Goal: Task Accomplishment & Management: Use online tool/utility

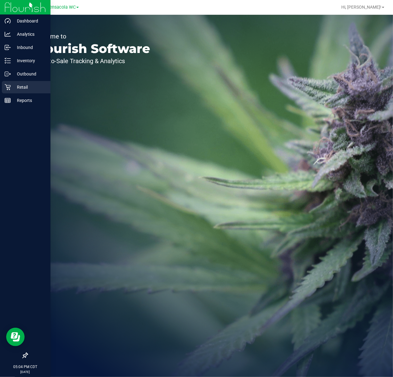
click at [11, 89] on p "Retail" at bounding box center [29, 86] width 37 height 7
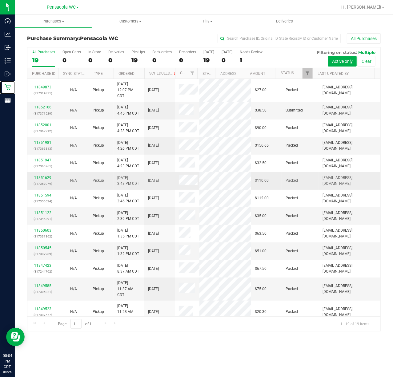
scroll to position [148, 0]
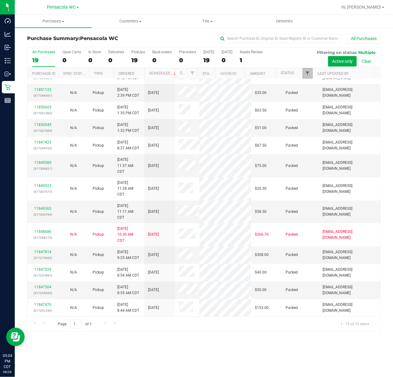
click at [307, 73] on span "Filter" at bounding box center [307, 73] width 5 height 5
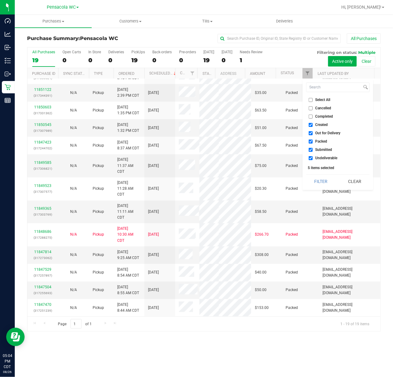
click at [317, 100] on span "Select All" at bounding box center [323, 100] width 15 height 4
click at [313, 100] on input "Select All" at bounding box center [311, 100] width 4 height 4
checkbox input "true"
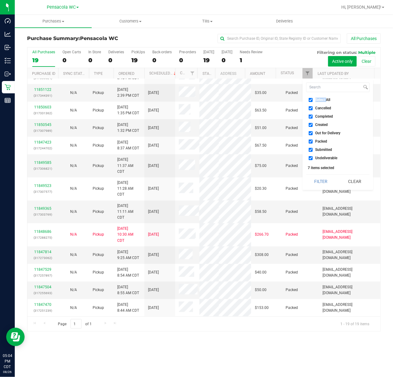
click at [317, 100] on span "Select All" at bounding box center [323, 100] width 15 height 4
click at [313, 100] on input "Select All" at bounding box center [311, 100] width 4 height 4
checkbox input "false"
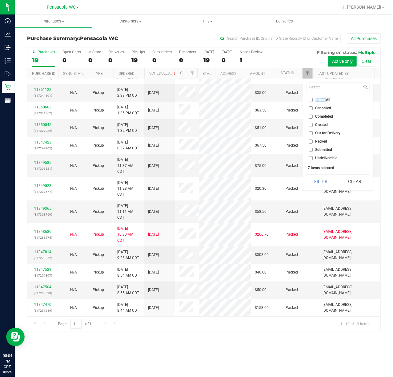
checkbox input "false"
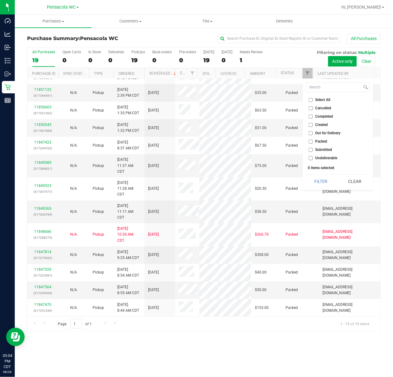
click at [319, 152] on span "Submitted" at bounding box center [324, 150] width 17 height 4
click at [313, 152] on input "Submitted" at bounding box center [311, 150] width 4 height 4
checkbox input "true"
click at [322, 181] on button "Filter" at bounding box center [322, 182] width 30 height 14
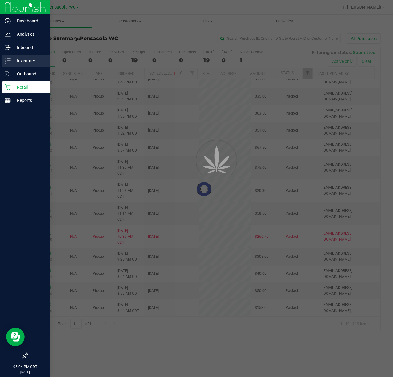
scroll to position [0, 0]
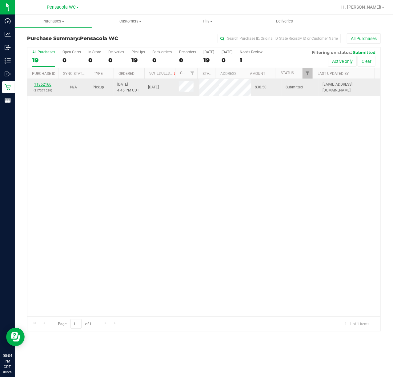
click at [49, 85] on link "11852166" at bounding box center [42, 84] width 17 height 4
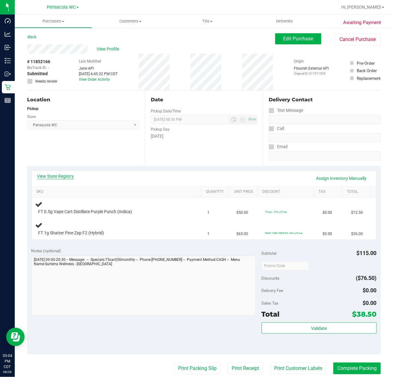
click at [66, 173] on link "View State Registry" at bounding box center [55, 176] width 37 height 6
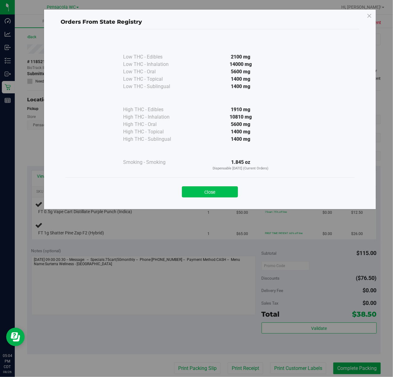
click at [184, 191] on button "Close" at bounding box center [210, 191] width 56 height 11
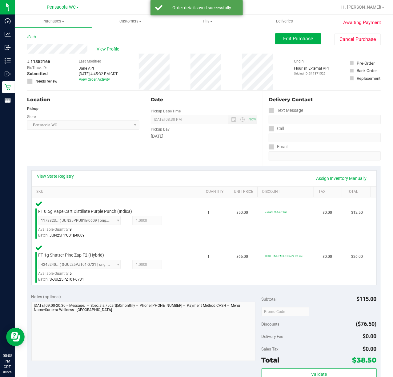
scroll to position [92, 0]
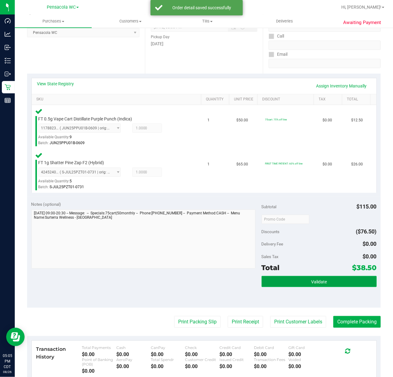
click at [321, 284] on span "Validate" at bounding box center [319, 281] width 16 height 5
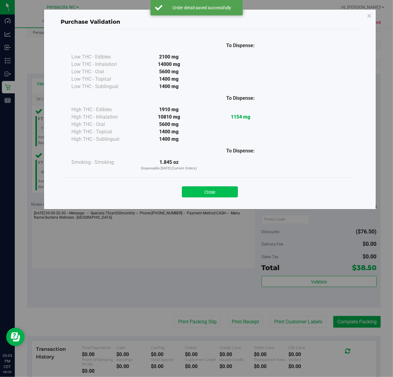
click at [201, 194] on button "Close" at bounding box center [210, 191] width 56 height 11
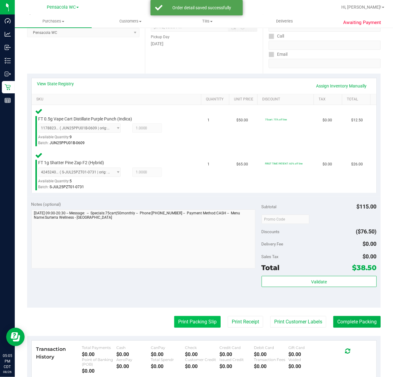
click at [187, 322] on button "Print Packing Slip" at bounding box center [197, 322] width 47 height 12
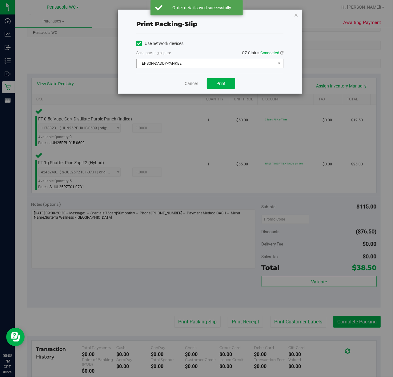
click at [192, 65] on span "EPSON-DADDY-YANKEE" at bounding box center [206, 63] width 139 height 9
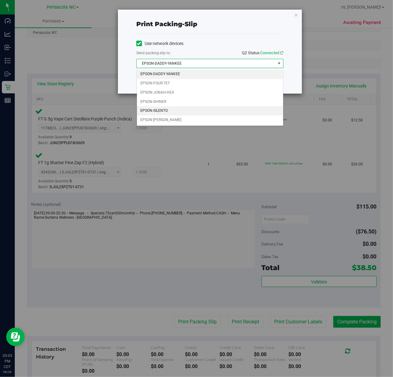
click at [166, 111] on li "EPSON-SILENTO" at bounding box center [210, 110] width 146 height 9
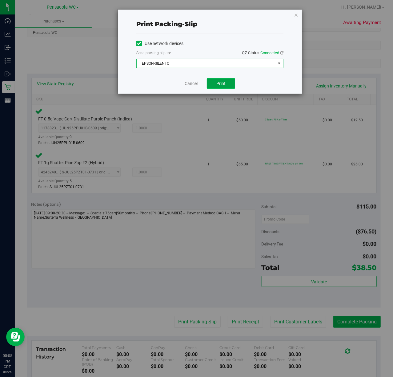
click at [227, 83] on button "Print" at bounding box center [221, 83] width 28 height 10
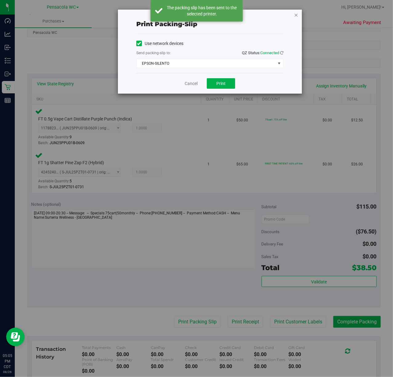
click at [296, 14] on icon "button" at bounding box center [296, 14] width 4 height 7
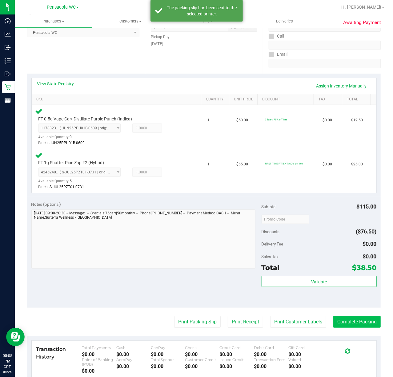
click at [356, 320] on button "Complete Packing" at bounding box center [357, 322] width 47 height 12
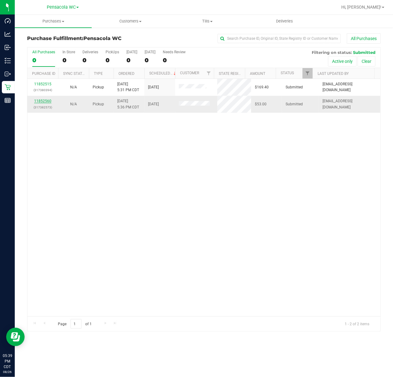
click at [46, 102] on link "11852560" at bounding box center [42, 101] width 17 height 4
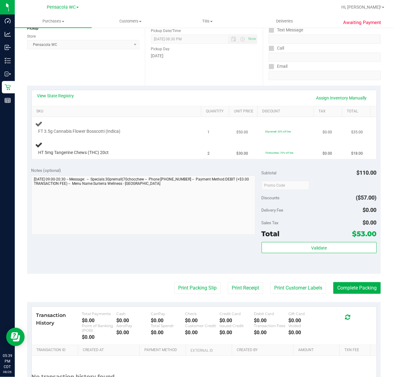
scroll to position [82, 0]
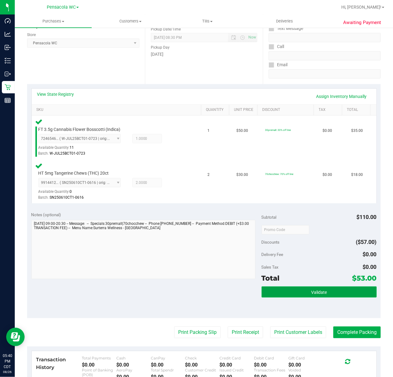
click at [287, 295] on button "Validate" at bounding box center [319, 292] width 115 height 11
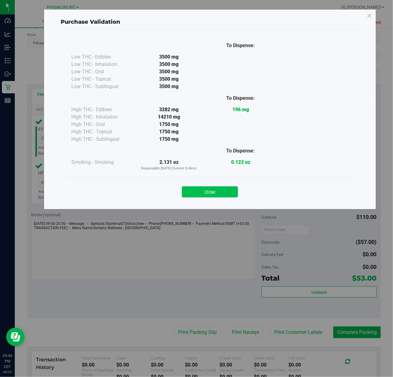
click at [206, 191] on button "Close" at bounding box center [210, 191] width 56 height 11
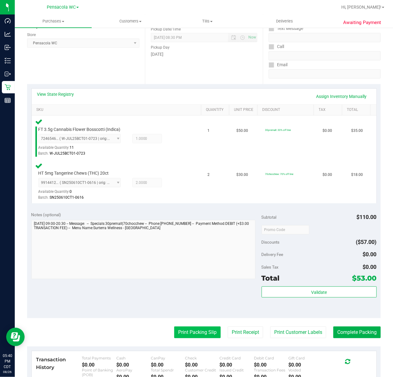
click at [188, 332] on button "Print Packing Slip" at bounding box center [197, 333] width 47 height 12
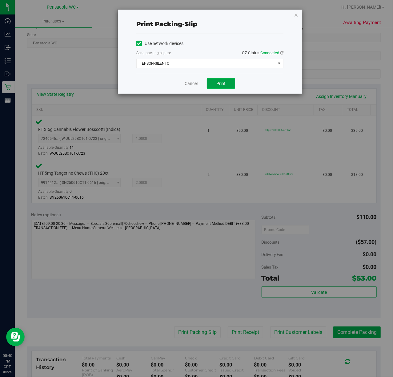
click at [225, 83] on span "Print" at bounding box center [221, 83] width 9 height 5
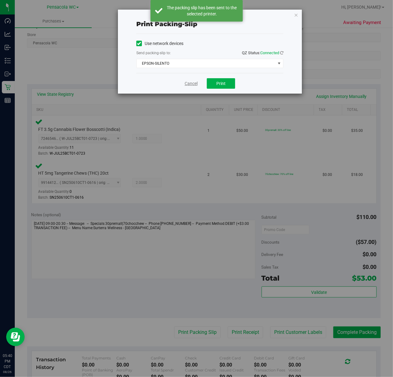
click at [189, 85] on link "Cancel" at bounding box center [191, 83] width 13 height 6
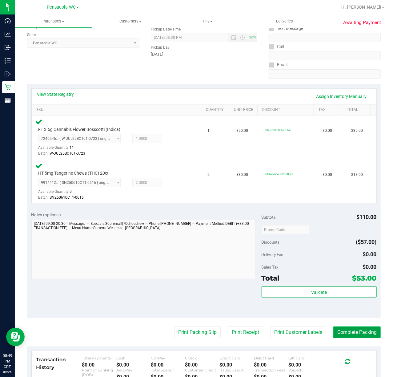
click at [366, 334] on button "Complete Packing" at bounding box center [357, 333] width 47 height 12
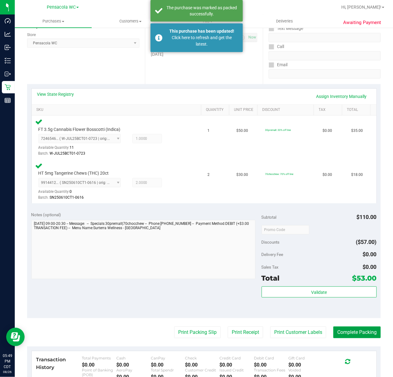
scroll to position [0, 0]
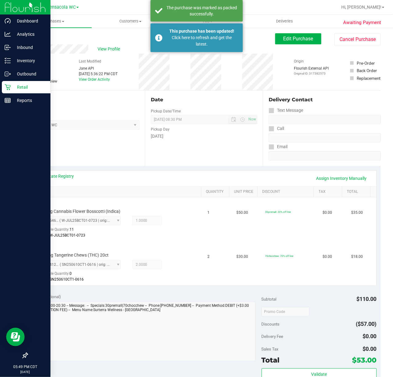
click at [12, 85] on p "Retail" at bounding box center [29, 86] width 37 height 7
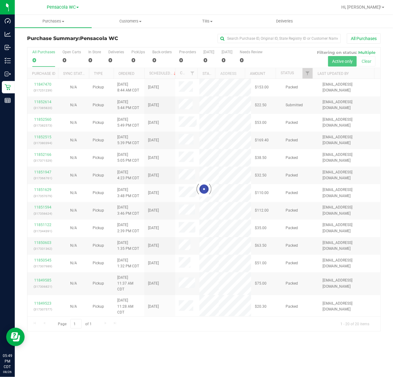
click at [308, 74] on div at bounding box center [203, 189] width 353 height 284
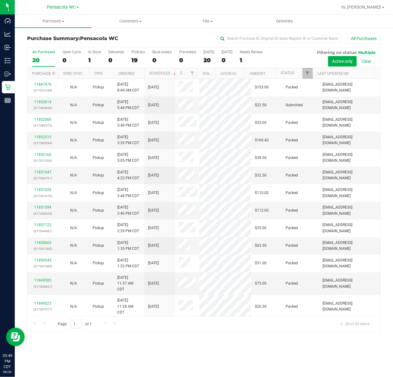
click at [308, 74] on span "Filter" at bounding box center [307, 73] width 5 height 5
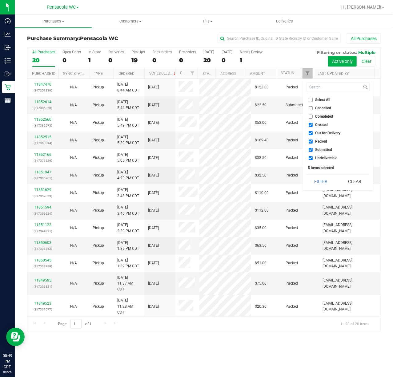
click at [312, 100] on input "Select All" at bounding box center [311, 100] width 4 height 4
checkbox input "true"
click at [312, 100] on input "Select All" at bounding box center [311, 100] width 4 height 4
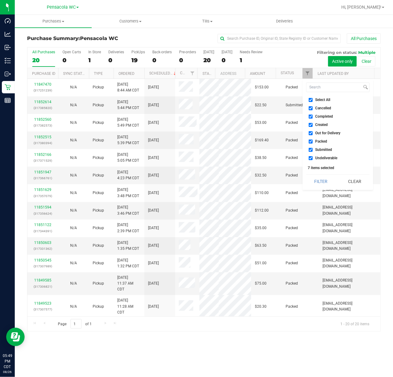
checkbox input "false"
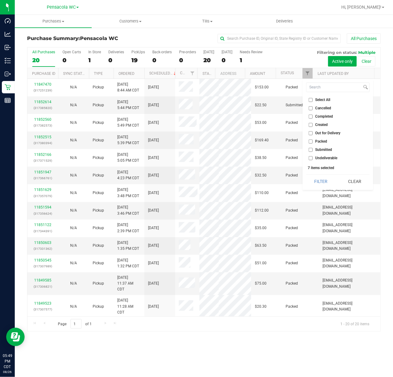
checkbox input "false"
click at [311, 149] on input "Submitted" at bounding box center [311, 150] width 4 height 4
checkbox input "true"
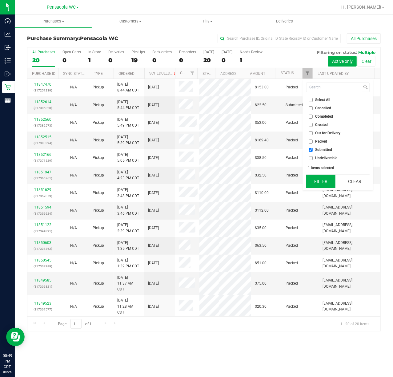
click at [327, 179] on button "Filter" at bounding box center [322, 182] width 30 height 14
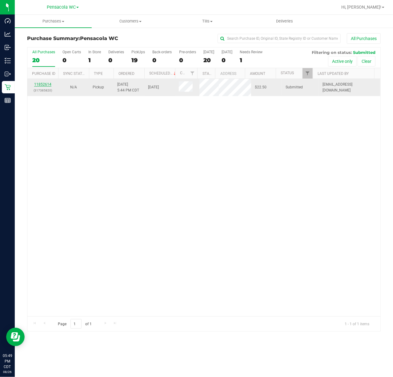
click at [43, 82] on link "11852614" at bounding box center [42, 84] width 17 height 4
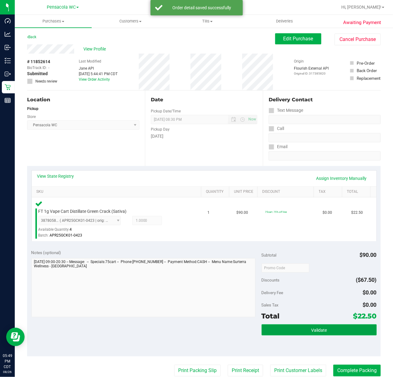
click at [294, 328] on button "Validate" at bounding box center [319, 329] width 115 height 11
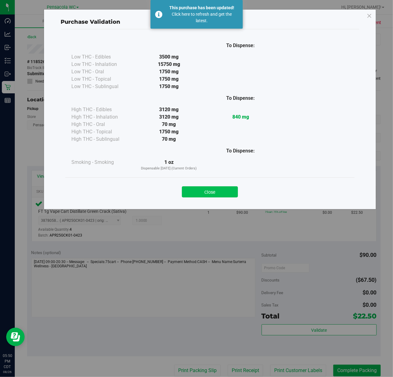
click at [209, 188] on button "Close" at bounding box center [210, 191] width 56 height 11
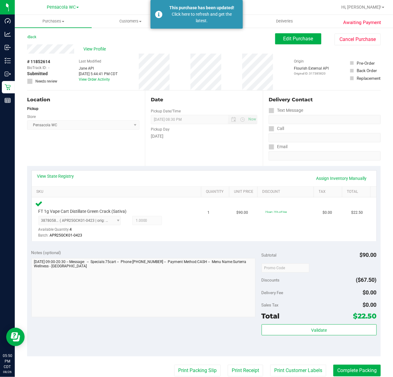
scroll to position [140, 0]
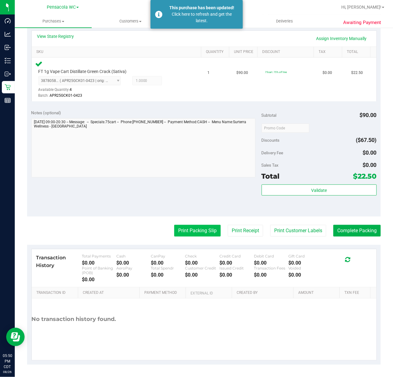
click at [193, 230] on button "Print Packing Slip" at bounding box center [197, 231] width 47 height 12
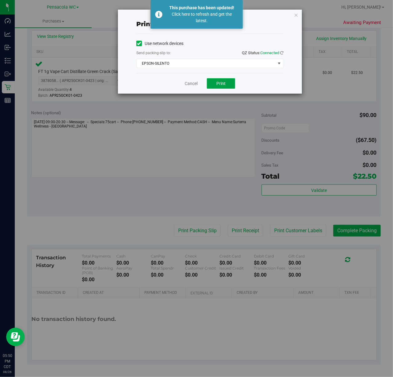
click at [219, 84] on span "Print" at bounding box center [221, 83] width 9 height 5
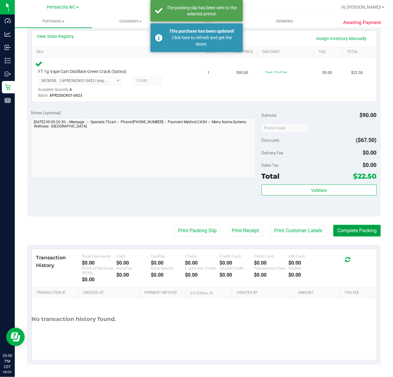
click at [351, 232] on button "Complete Packing" at bounding box center [357, 231] width 47 height 12
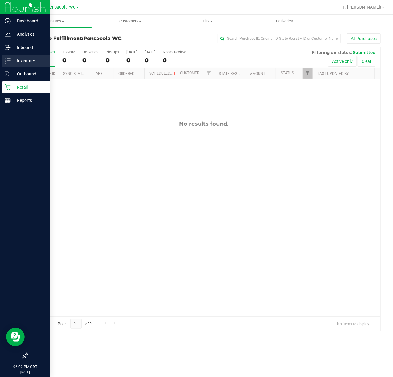
click at [5, 63] on icon at bounding box center [5, 62] width 1 height 1
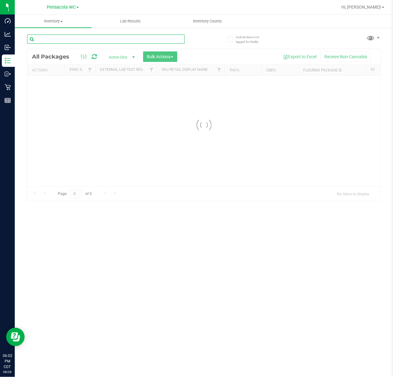
click at [117, 38] on input "text" at bounding box center [106, 39] width 158 height 9
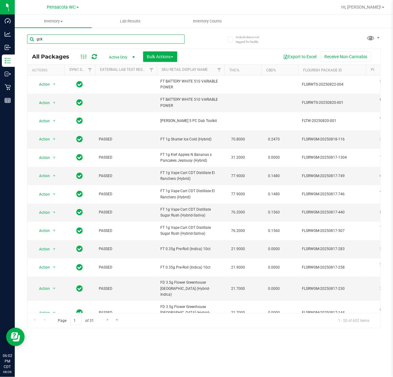
type input "gck"
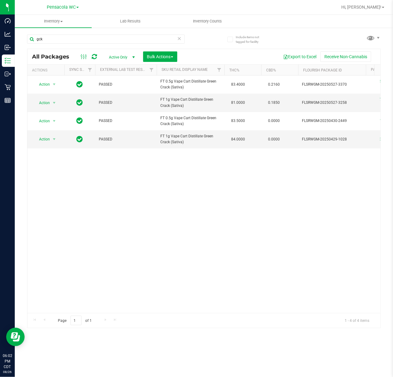
click at [110, 307] on div "Action Action Edit attributes Global inventory Locate package Package audit log…" at bounding box center [203, 194] width 353 height 238
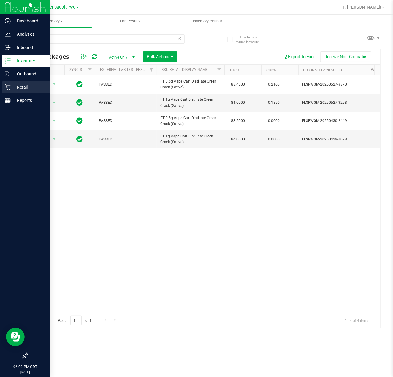
click at [18, 88] on p "Retail" at bounding box center [29, 86] width 37 height 7
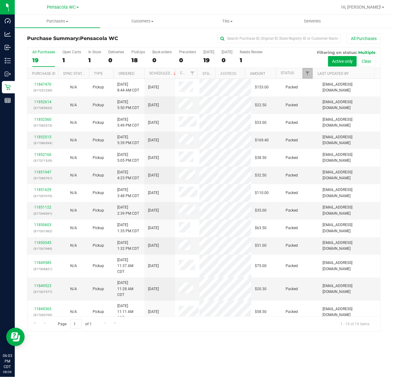
click at [304, 75] on link "Filter" at bounding box center [308, 73] width 10 height 10
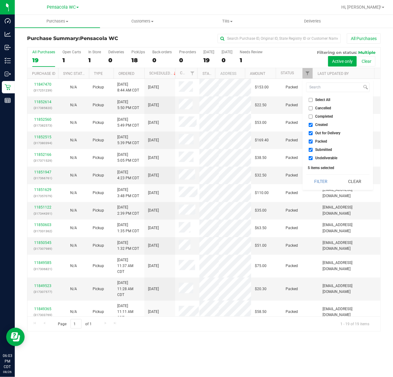
click at [324, 101] on span "Select All" at bounding box center [323, 100] width 15 height 4
click at [313, 101] on input "Select All" at bounding box center [311, 100] width 4 height 4
checkbox input "true"
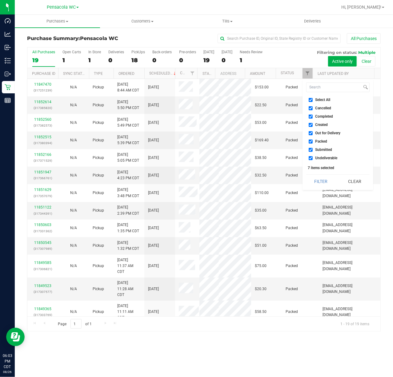
click at [324, 98] on span "Select All" at bounding box center [323, 100] width 15 height 4
click at [313, 98] on input "Select All" at bounding box center [311, 100] width 4 height 4
checkbox input "false"
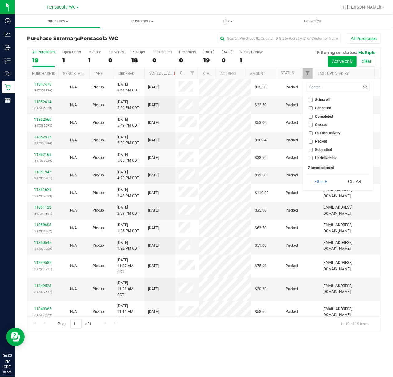
checkbox input "false"
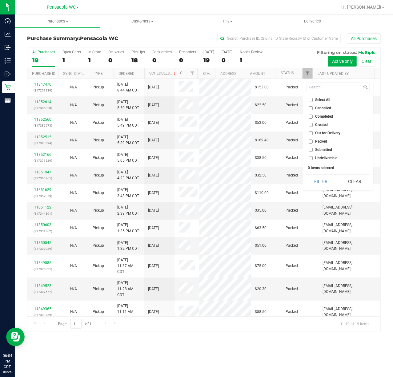
click at [323, 126] on span "Created" at bounding box center [322, 125] width 13 height 4
click at [313, 126] on input "Created" at bounding box center [311, 125] width 4 height 4
checkbox input "true"
click at [315, 183] on button "Filter" at bounding box center [322, 182] width 30 height 14
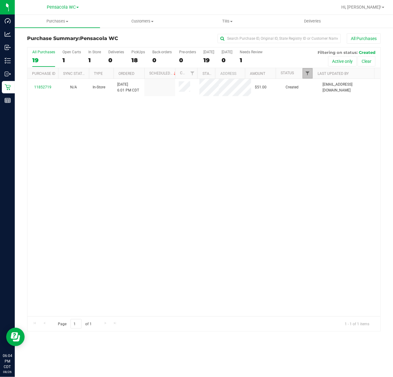
click at [308, 71] on span "Filter" at bounding box center [307, 73] width 5 height 5
click at [316, 99] on span "Select All" at bounding box center [323, 100] width 15 height 4
click at [313, 99] on input "Select All" at bounding box center [311, 100] width 4 height 4
checkbox input "true"
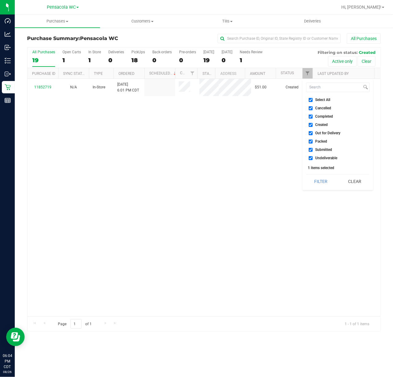
checkbox input "true"
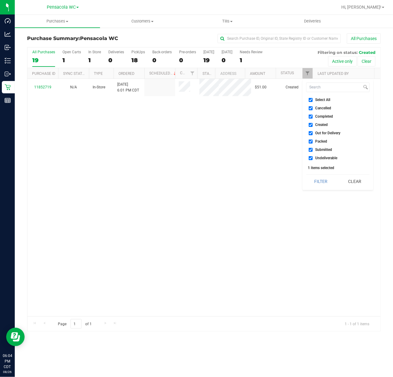
checkbox input "true"
click at [316, 99] on span "Select All" at bounding box center [323, 100] width 15 height 4
click at [313, 99] on input "Select All" at bounding box center [311, 100] width 4 height 4
checkbox input "false"
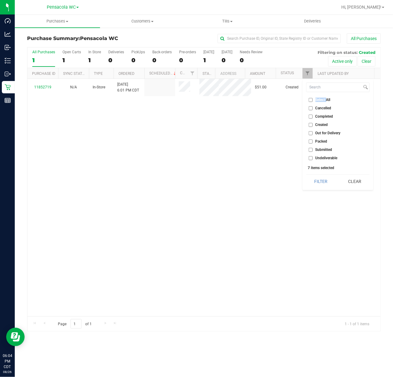
checkbox input "false"
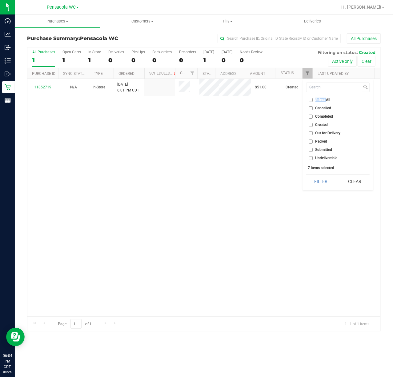
checkbox input "false"
click at [319, 150] on span "Submitted" at bounding box center [324, 150] width 17 height 4
click at [313, 150] on input "Submitted" at bounding box center [311, 150] width 4 height 4
checkbox input "true"
click at [322, 180] on button "Filter" at bounding box center [322, 182] width 30 height 14
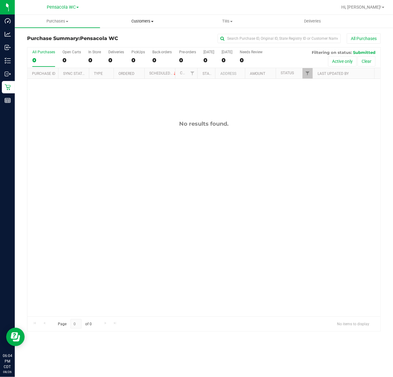
click at [142, 25] on uib-tab-heading "Customers All customers Add a new customer All physicians" at bounding box center [142, 21] width 85 height 12
click at [140, 36] on span "All customers" at bounding box center [122, 37] width 44 height 5
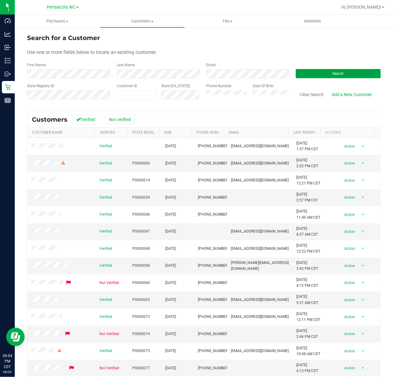
click at [361, 74] on button "Search" at bounding box center [338, 73] width 85 height 9
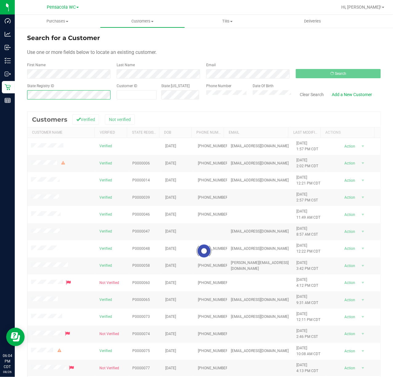
click at [0, 78] on html "Dashboard Analytics Inbound Inventory Outbound Retail Reports 06:04 PM CDT 08/2…" at bounding box center [196, 188] width 393 height 377
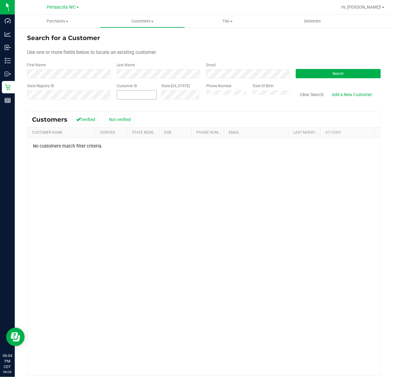
click at [126, 96] on span at bounding box center [137, 94] width 40 height 9
paste input "368425"
type input "368425"
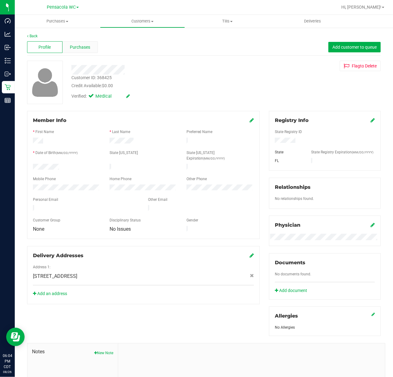
click at [83, 52] on div "Purchases" at bounding box center [80, 47] width 35 height 12
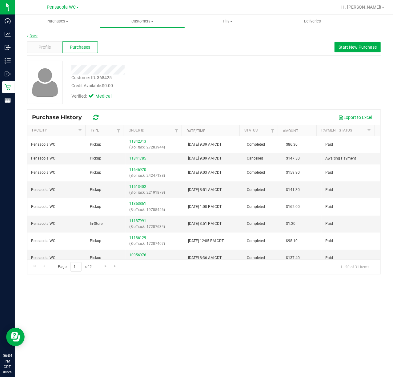
click at [32, 35] on link "Back" at bounding box center [32, 36] width 10 height 4
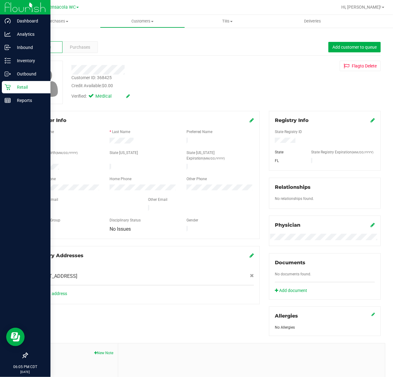
click at [16, 88] on p "Retail" at bounding box center [29, 86] width 37 height 7
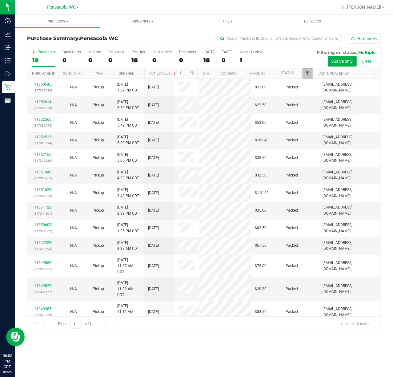
click at [308, 74] on span "Filter" at bounding box center [307, 73] width 5 height 5
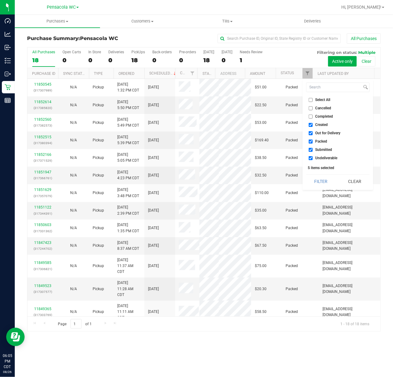
click at [324, 100] on span "Select All" at bounding box center [323, 100] width 15 height 4
click at [313, 100] on input "Select All" at bounding box center [311, 100] width 4 height 4
checkbox input "true"
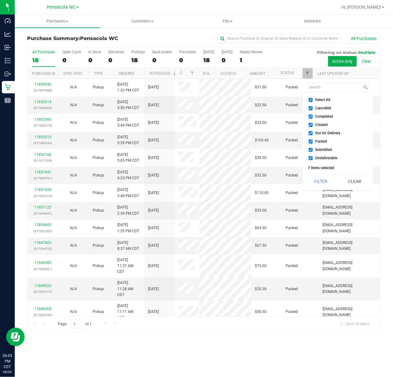
click at [322, 99] on span "Select All" at bounding box center [323, 100] width 15 height 4
click at [313, 99] on input "Select All" at bounding box center [311, 100] width 4 height 4
checkbox input "false"
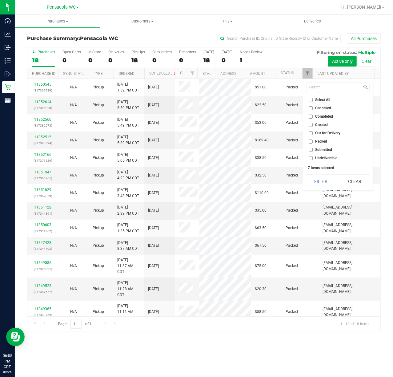
checkbox input "false"
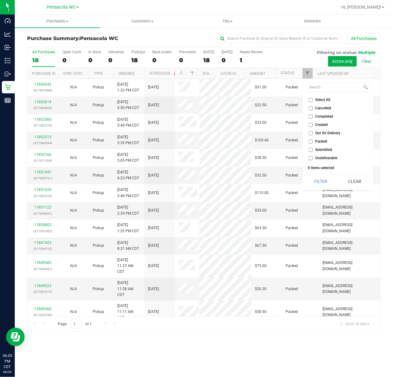
click at [328, 150] on span "Submitted" at bounding box center [324, 150] width 17 height 4
click at [313, 150] on input "Submitted" at bounding box center [311, 150] width 4 height 4
checkbox input "true"
click at [322, 182] on button "Filter" at bounding box center [322, 182] width 30 height 14
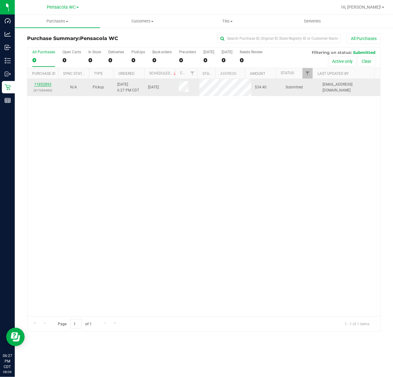
click at [41, 83] on link "11852893" at bounding box center [42, 84] width 17 height 4
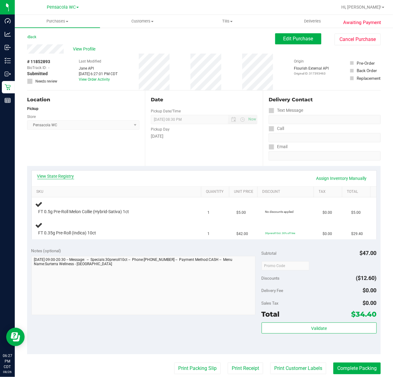
click at [69, 177] on link "View State Registry" at bounding box center [55, 176] width 37 height 6
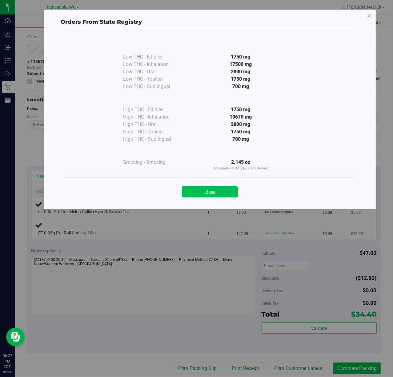
click at [191, 196] on button "Close" at bounding box center [210, 191] width 56 height 11
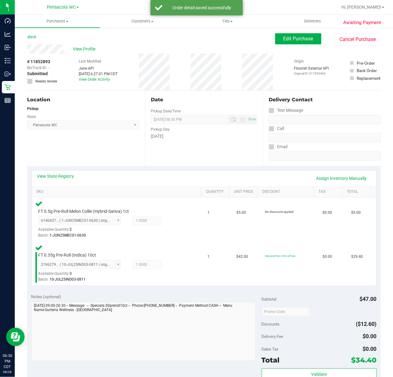
scroll to position [86, 0]
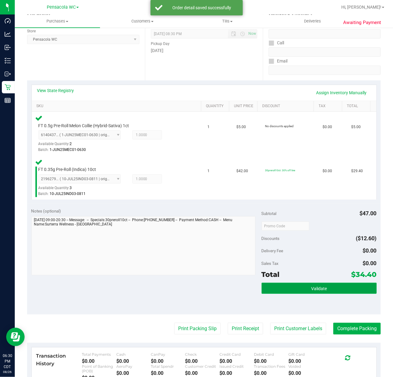
click at [312, 291] on span "Validate" at bounding box center [319, 288] width 16 height 5
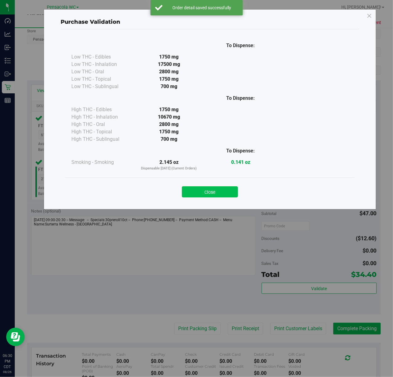
click at [218, 192] on button "Close" at bounding box center [210, 191] width 56 height 11
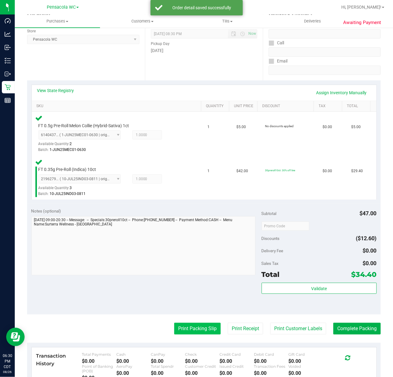
click at [205, 325] on button "Print Packing Slip" at bounding box center [197, 329] width 47 height 12
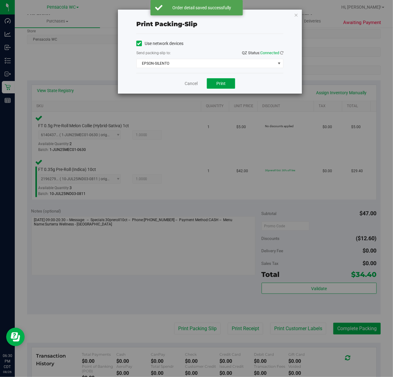
click at [221, 83] on span "Print" at bounding box center [221, 83] width 9 height 5
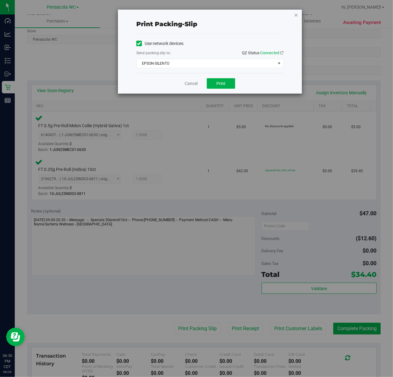
click at [296, 11] on icon "button" at bounding box center [296, 14] width 4 height 7
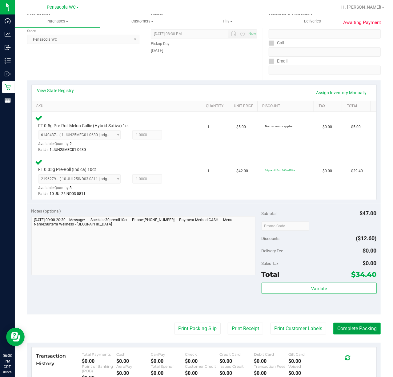
click at [360, 328] on button "Complete Packing" at bounding box center [357, 329] width 47 height 12
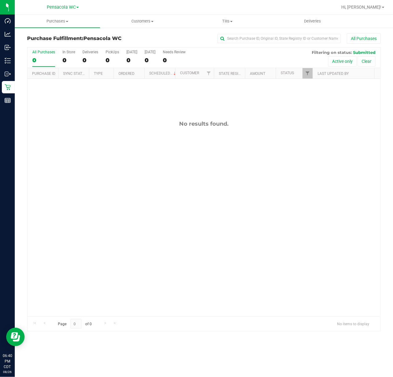
click at [201, 142] on div "No results found." at bounding box center [203, 218] width 353 height 279
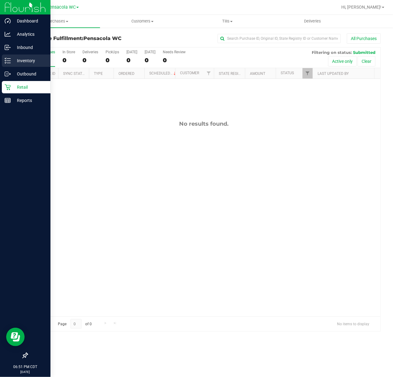
click at [18, 60] on p "Inventory" at bounding box center [29, 60] width 37 height 7
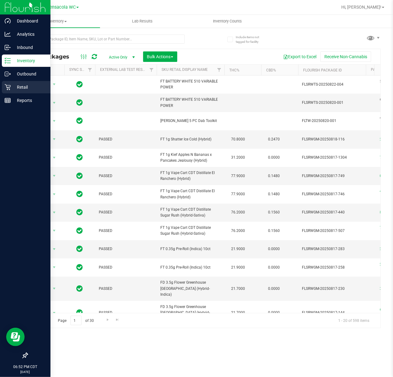
click at [30, 86] on p "Retail" at bounding box center [29, 86] width 37 height 7
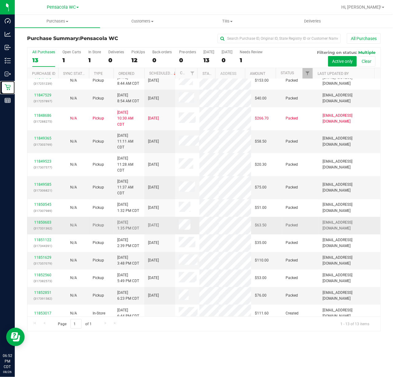
scroll to position [9, 0]
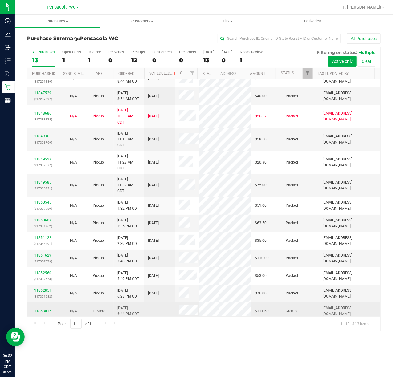
click at [42, 309] on link "11853017" at bounding box center [42, 311] width 17 height 4
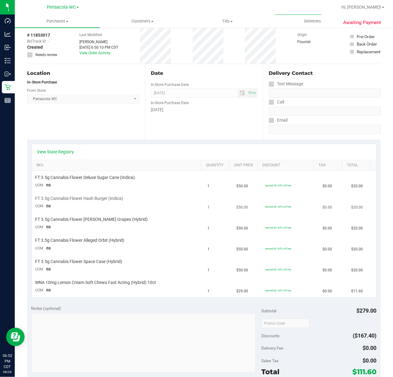
scroll to position [41, 0]
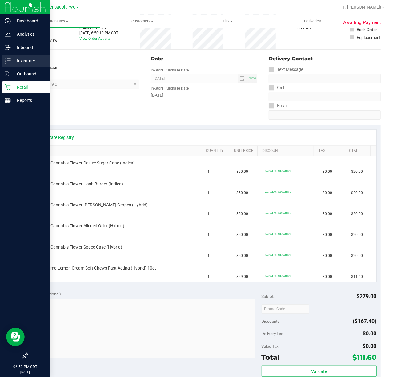
click at [12, 59] on p "Inventory" at bounding box center [29, 60] width 37 height 7
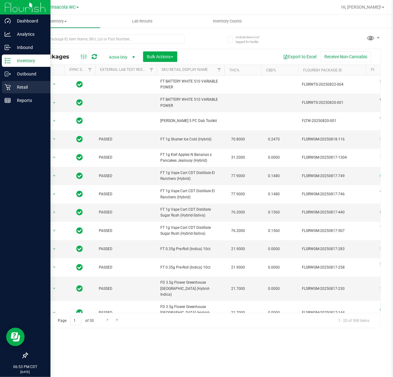
click at [22, 85] on p "Retail" at bounding box center [29, 86] width 37 height 7
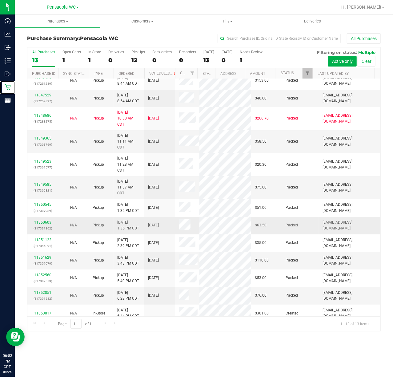
scroll to position [9, 0]
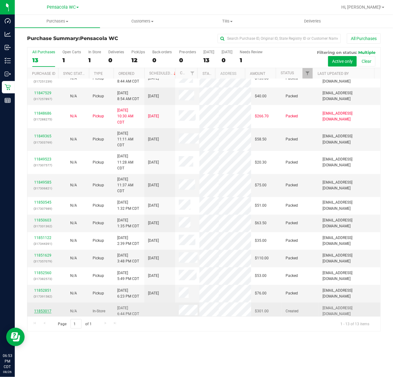
click at [42, 309] on link "11853017" at bounding box center [42, 311] width 17 height 4
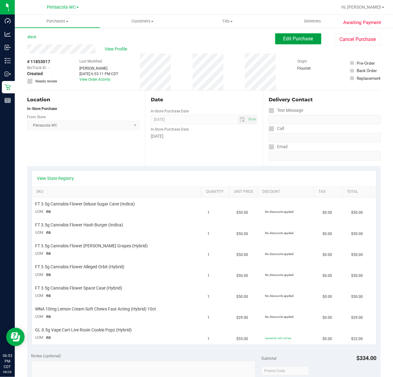
click at [286, 40] on span "Edit Purchase" at bounding box center [299, 39] width 30 height 6
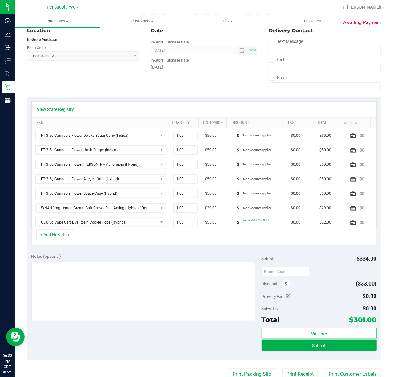
scroll to position [10, 0]
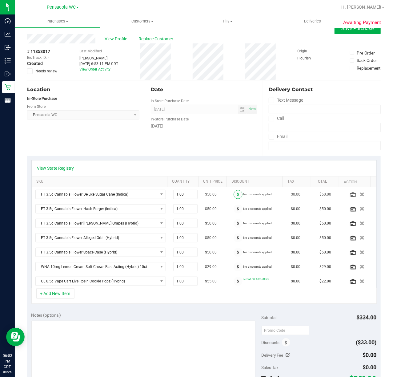
click at [237, 194] on icon at bounding box center [238, 195] width 2 height 4
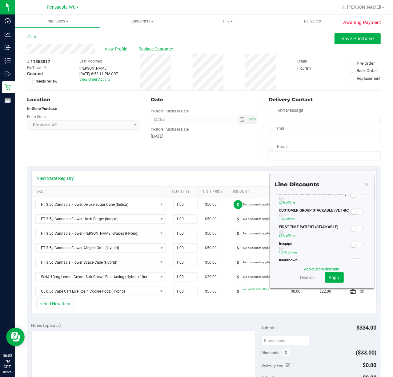
scroll to position [0, 0]
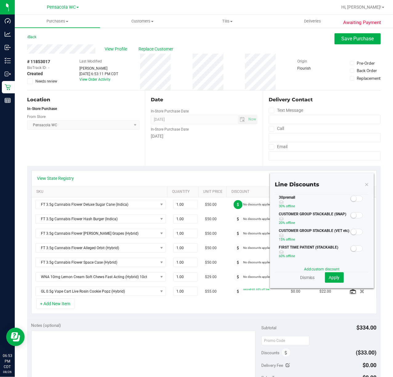
click at [247, 154] on div "Date In-Store Purchase Date Aug 26, 2025 Now In-Store Purchase Date Tuesday" at bounding box center [204, 128] width 118 height 75
click at [365, 184] on icon at bounding box center [367, 184] width 4 height 7
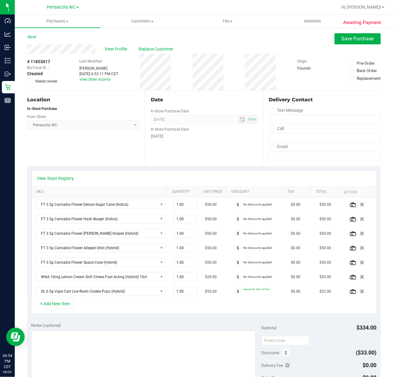
click at [243, 165] on div "Date In-Store Purchase Date Aug 26, 2025 Now In-Store Purchase Date Tuesday" at bounding box center [204, 128] width 118 height 75
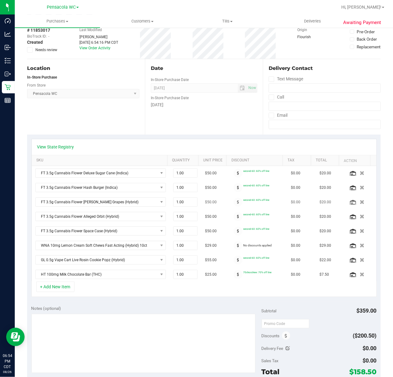
scroll to position [41, 0]
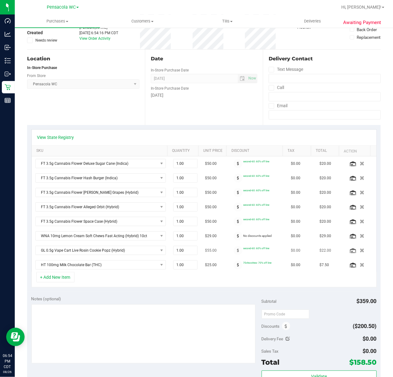
click at [258, 253] on td "second-60: 60% off line" at bounding box center [258, 250] width 57 height 14
click at [259, 238] on span "No discounts applied" at bounding box center [257, 235] width 29 height 3
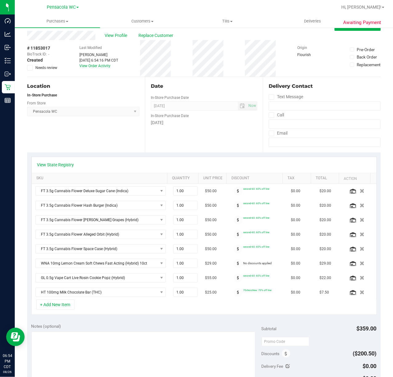
scroll to position [0, 0]
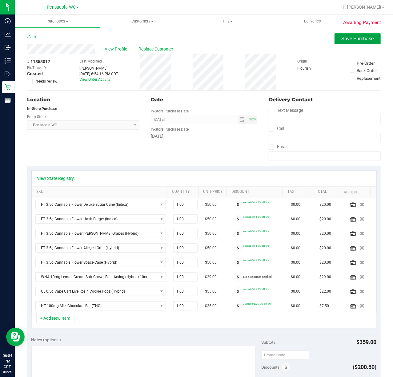
click at [370, 37] on button "Save Purchase" at bounding box center [358, 38] width 46 height 11
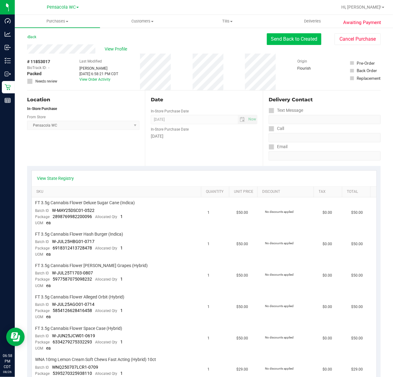
click at [285, 39] on button "Send Back to Created" at bounding box center [294, 39] width 55 height 12
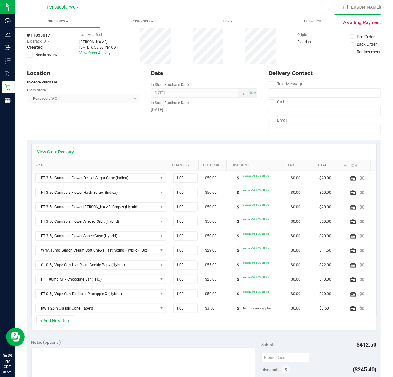
scroll to position [41, 0]
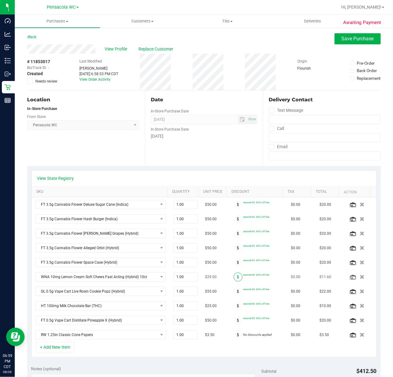
click at [234, 281] on span at bounding box center [238, 277] width 9 height 9
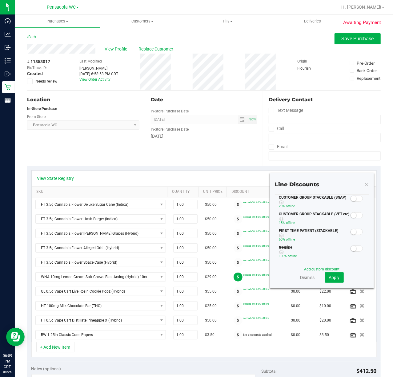
click at [365, 183] on icon at bounding box center [367, 184] width 4 height 7
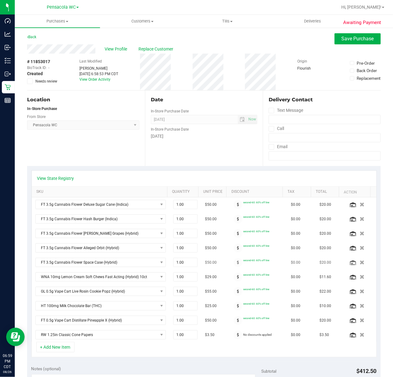
click at [271, 259] on td "second-60: 60% off line" at bounding box center [258, 262] width 57 height 14
click at [338, 43] on button "Save Purchase" at bounding box center [358, 38] width 46 height 11
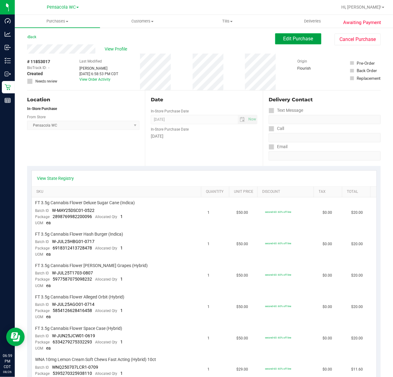
click at [299, 37] on span "Edit Purchase" at bounding box center [299, 39] width 30 height 6
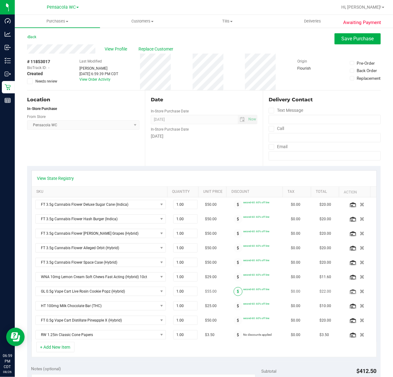
click at [237, 293] on icon at bounding box center [238, 292] width 2 height 4
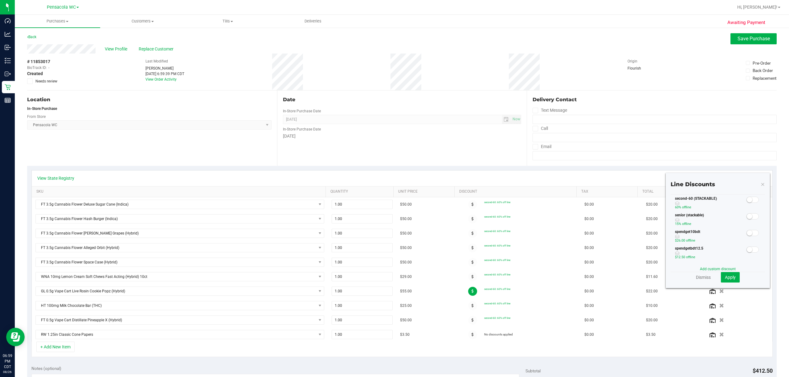
scroll to position [164, 0]
click at [393, 154] on span at bounding box center [752, 151] width 12 height 6
click at [393, 202] on span at bounding box center [752, 199] width 12 height 6
click at [393, 279] on span "Apply" at bounding box center [730, 277] width 11 height 5
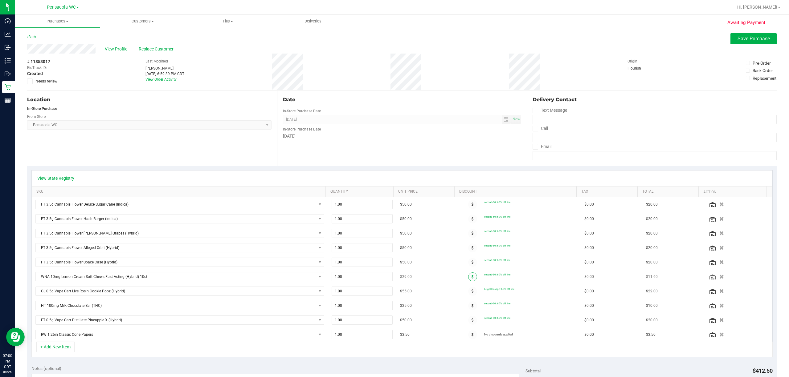
click at [393, 281] on span at bounding box center [472, 277] width 9 height 9
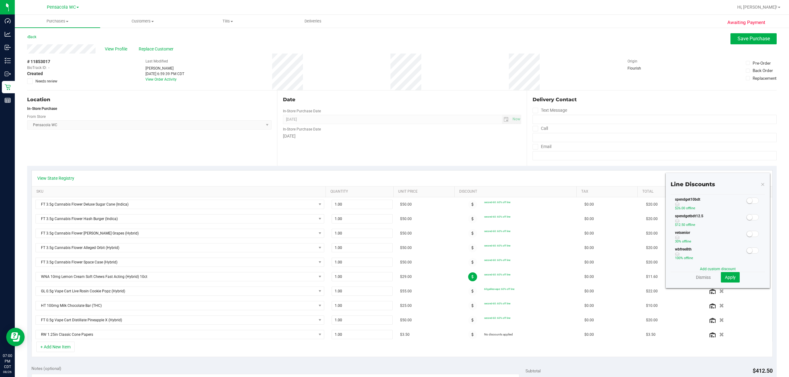
scroll to position [164, 0]
click at [393, 137] on span at bounding box center [752, 134] width 12 height 6
click at [393, 281] on button "Apply" at bounding box center [730, 277] width 19 height 10
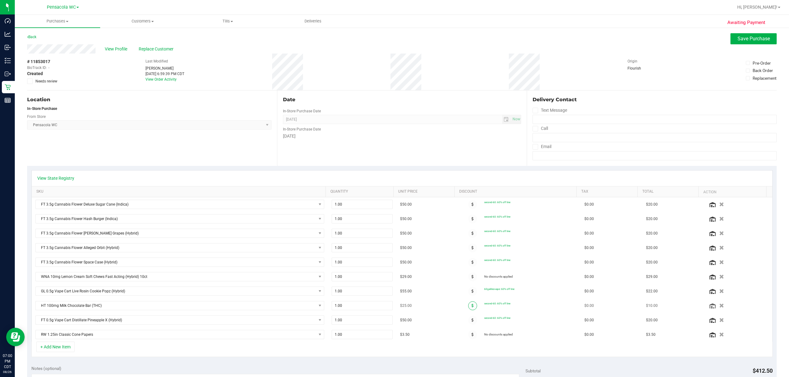
click at [393, 307] on span at bounding box center [472, 306] width 9 height 9
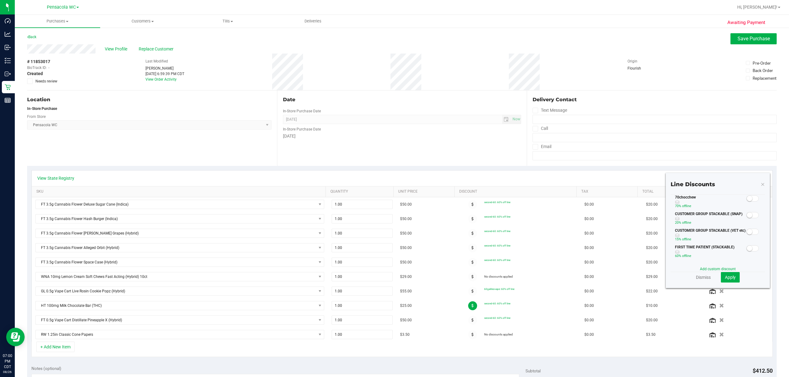
click at [393, 202] on div at bounding box center [752, 199] width 13 height 8
click at [393, 202] on small at bounding box center [750, 199] width 6 height 6
click at [393, 278] on span "Apply" at bounding box center [730, 277] width 11 height 5
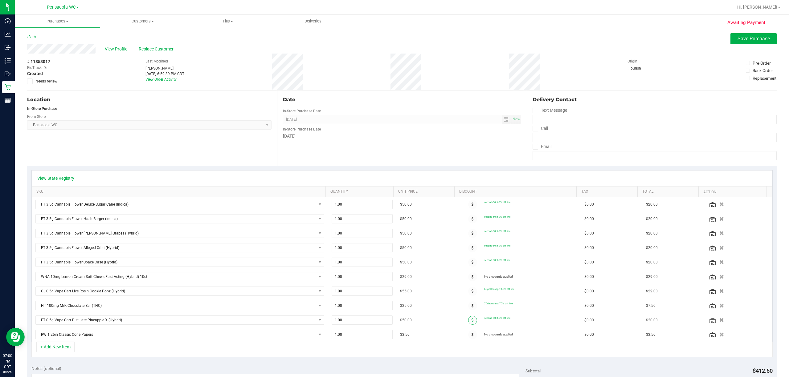
click at [393, 322] on icon at bounding box center [472, 321] width 2 height 4
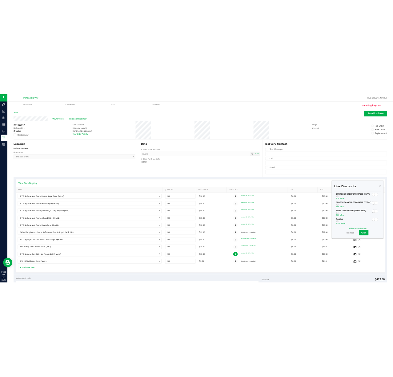
scroll to position [0, 0]
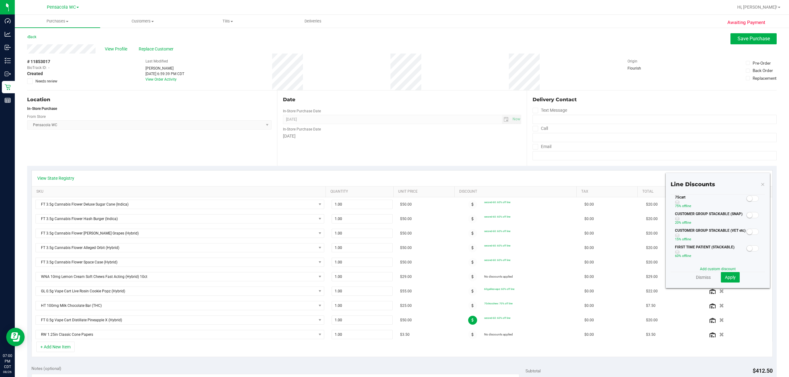
click at [393, 202] on span at bounding box center [752, 199] width 12 height 6
click at [393, 276] on button "Apply" at bounding box center [730, 277] width 19 height 10
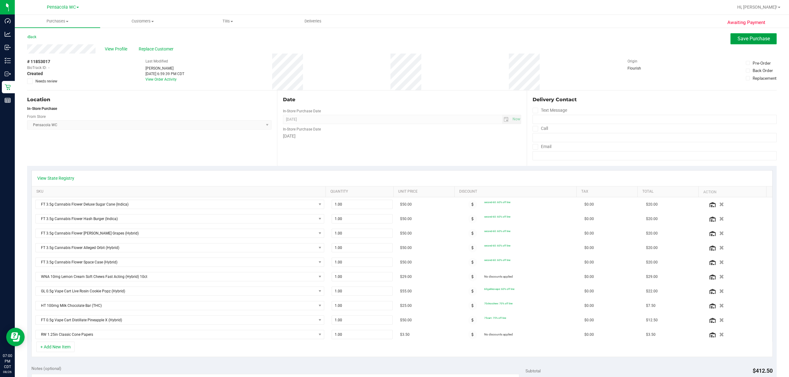
click at [393, 41] on span "Save Purchase" at bounding box center [753, 39] width 32 height 6
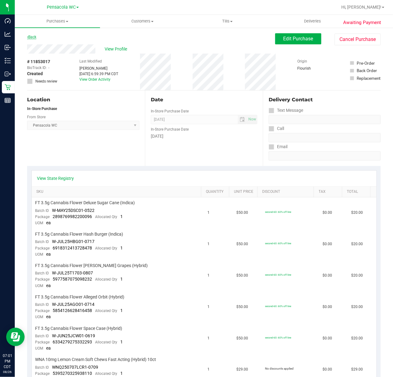
click at [27, 37] on icon at bounding box center [27, 37] width 1 height 4
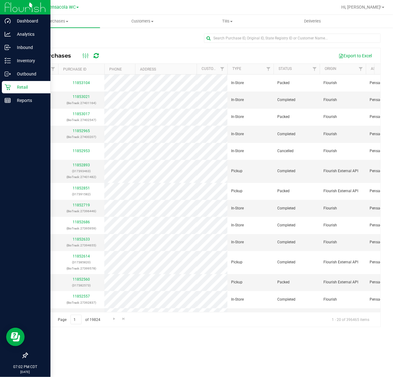
click at [7, 88] on icon at bounding box center [8, 87] width 6 height 6
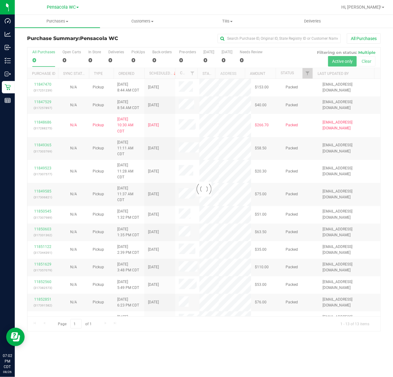
click at [303, 75] on div at bounding box center [203, 189] width 353 height 284
click at [310, 74] on div at bounding box center [203, 189] width 353 height 284
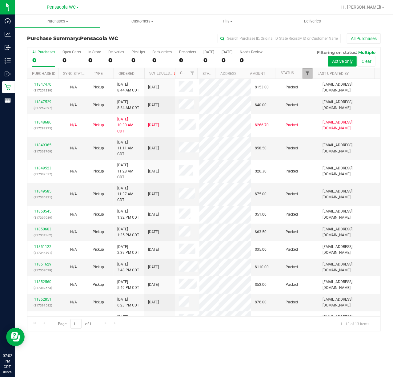
click at [308, 75] on span "Filter" at bounding box center [307, 73] width 5 height 5
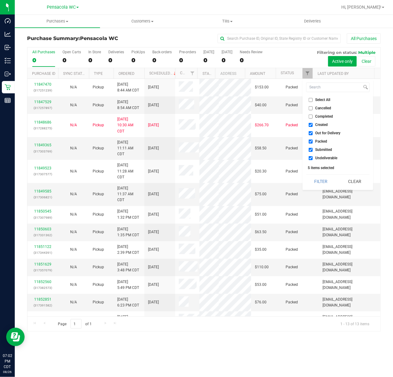
click at [322, 100] on span "Select All" at bounding box center [323, 100] width 15 height 4
click at [313, 100] on input "Select All" at bounding box center [311, 100] width 4 height 4
checkbox input "true"
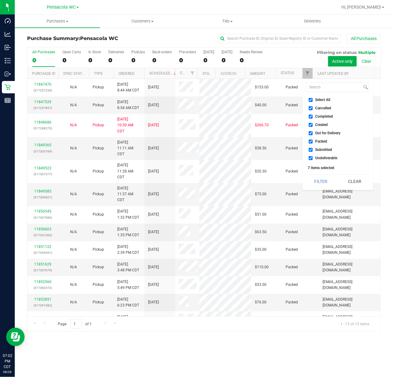
click at [320, 100] on span "Select All" at bounding box center [323, 100] width 15 height 4
click at [313, 100] on input "Select All" at bounding box center [311, 100] width 4 height 4
checkbox input "false"
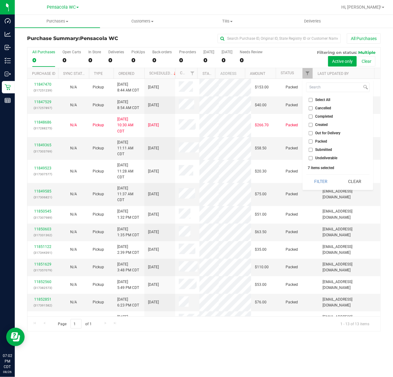
checkbox input "false"
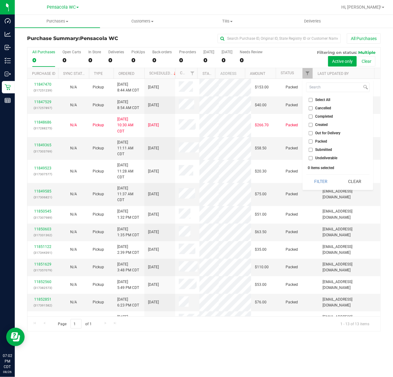
click at [330, 152] on span "Submitted" at bounding box center [324, 150] width 17 height 4
click at [313, 152] on input "Submitted" at bounding box center [311, 150] width 4 height 4
click at [320, 182] on button "Filter" at bounding box center [322, 182] width 30 height 14
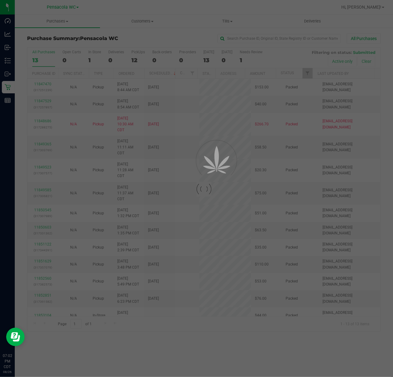
checkbox input "true"
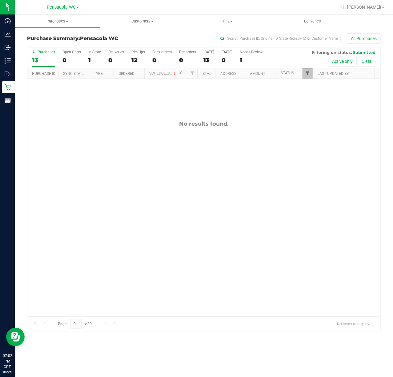
click at [307, 73] on span "Filter" at bounding box center [307, 73] width 5 height 5
click at [324, 142] on span "Packed" at bounding box center [322, 142] width 12 height 4
click at [313, 142] on input "Packed" at bounding box center [311, 142] width 4 height 4
checkbox input "true"
click at [321, 125] on span "Created" at bounding box center [322, 125] width 13 height 4
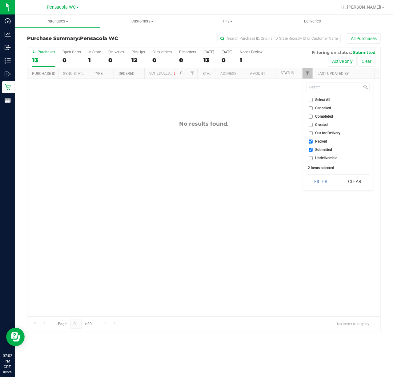
click at [313, 125] on input "Created" at bounding box center [311, 125] width 4 height 4
checkbox input "true"
click at [322, 152] on span "Submitted" at bounding box center [324, 150] width 17 height 4
click at [313, 152] on input "Submitted" at bounding box center [311, 150] width 4 height 4
checkbox input "false"
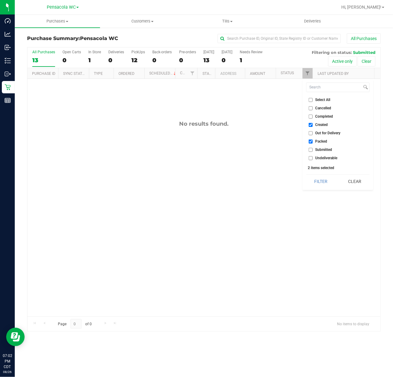
click at [321, 142] on span "Packed" at bounding box center [322, 142] width 12 height 4
click at [313, 142] on input "Packed" at bounding box center [311, 142] width 4 height 4
checkbox input "false"
click at [323, 188] on button "Filter" at bounding box center [322, 182] width 30 height 14
click at [307, 73] on span "Filter" at bounding box center [307, 73] width 5 height 5
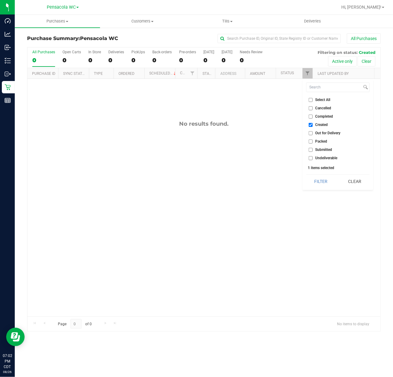
click at [318, 124] on span "Created" at bounding box center [322, 125] width 13 height 4
click at [313, 124] on input "Created" at bounding box center [311, 125] width 4 height 4
checkbox input "false"
click at [323, 142] on span "Packed" at bounding box center [322, 142] width 12 height 4
click at [313, 142] on input "Packed" at bounding box center [311, 142] width 4 height 4
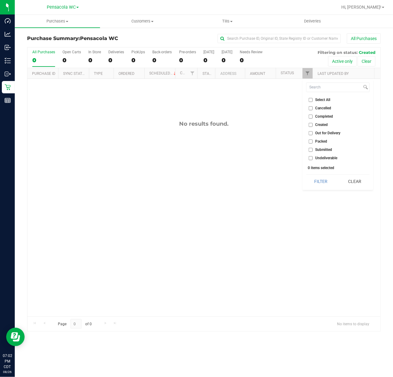
checkbox input "true"
click at [324, 151] on span "Submitted" at bounding box center [324, 150] width 17 height 4
click at [313, 151] on input "Submitted" at bounding box center [311, 150] width 4 height 4
checkbox input "true"
click at [319, 126] on span "Created" at bounding box center [322, 125] width 13 height 4
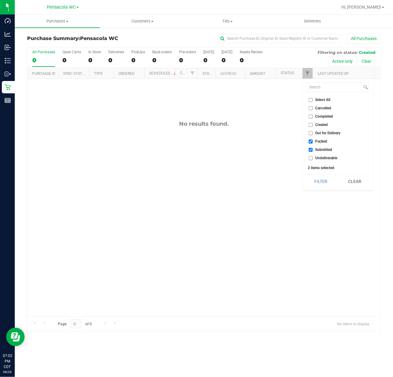
click at [313, 126] on input "Created" at bounding box center [311, 125] width 4 height 4
checkbox input "true"
click at [327, 180] on button "Filter" at bounding box center [322, 182] width 30 height 14
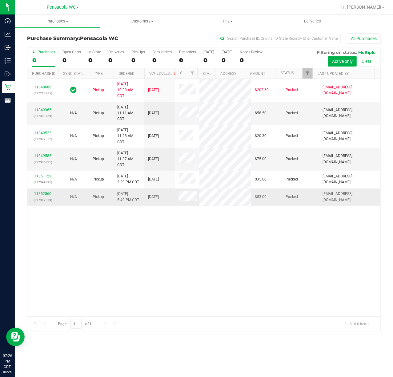
click at [255, 199] on span "$53.00" at bounding box center [261, 197] width 12 height 6
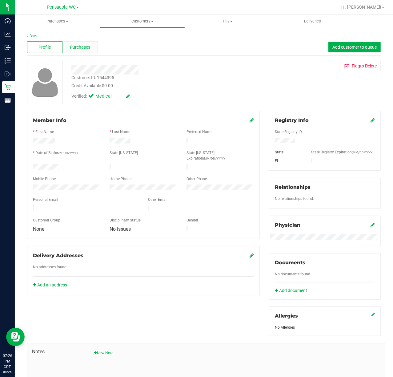
click at [91, 45] on div "Purchases" at bounding box center [80, 47] width 35 height 12
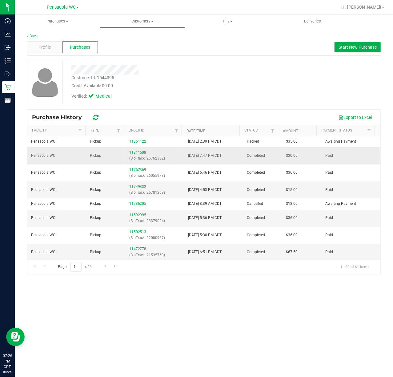
click at [168, 158] on p "(BioTrack: 26762382)" at bounding box center [154, 159] width 51 height 6
click at [35, 34] on link "Back" at bounding box center [32, 36] width 10 height 4
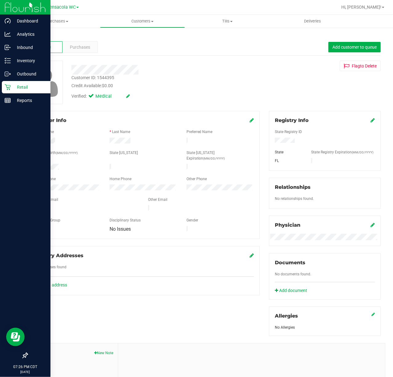
click at [6, 88] on icon at bounding box center [8, 87] width 6 height 6
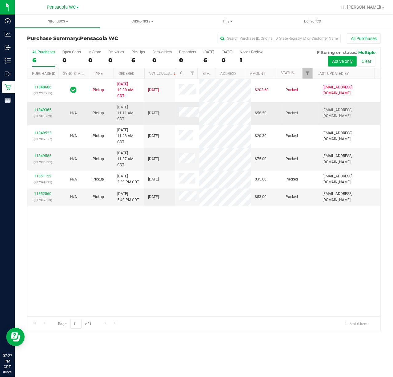
click at [255, 116] on span "$58.50" at bounding box center [261, 113] width 12 height 6
click at [251, 158] on td "$75.00" at bounding box center [266, 159] width 31 height 23
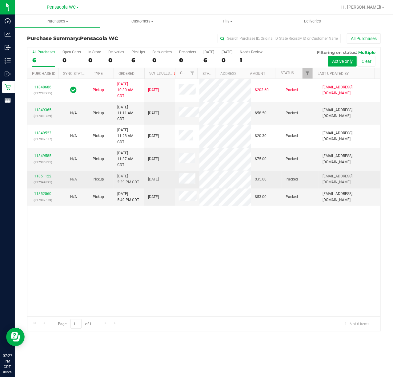
click at [251, 185] on td "$35.00" at bounding box center [266, 180] width 31 height 18
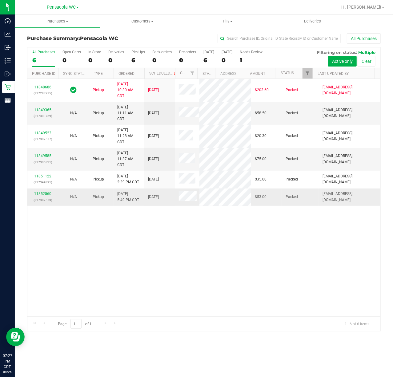
click at [258, 197] on span "$53.00" at bounding box center [261, 197] width 12 height 6
drag, startPoint x: 266, startPoint y: 202, endPoint x: 255, endPoint y: 104, distance: 98.8
click at [255, 104] on tbody "11848686 (317288275) Pickup [DATE] 10:30 AM CDT 8/26/2025 $203.60 Packed [EMAIL…" at bounding box center [203, 142] width 353 height 127
click at [251, 115] on td "$58.50" at bounding box center [266, 113] width 31 height 23
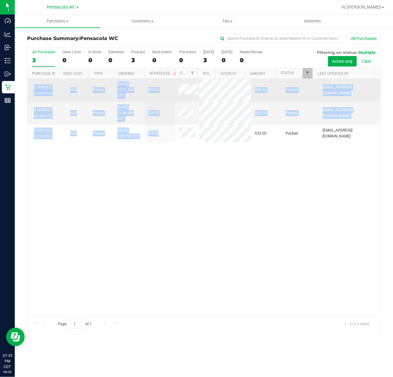
click at [27, 87] on tbody "11849365 (317303769) N/A Pickup [DATE] 11:11 AM CDT 8/26/2025 $58.50 Packed [EM…" at bounding box center [203, 110] width 353 height 63
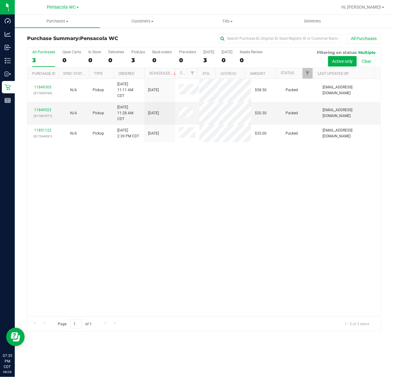
click at [114, 184] on div "11849365 (317303769) N/A Pickup [DATE] 11:11 AM CDT 8/26/2025 $58.50 Packed [EM…" at bounding box center [203, 198] width 353 height 238
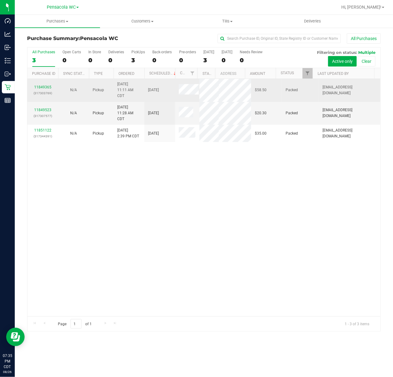
drag, startPoint x: 369, startPoint y: 145, endPoint x: 31, endPoint y: 87, distance: 343.3
click at [31, 87] on div "11849365 (317303769) N/A Pickup [DATE] 11:11 AM CDT 8/26/2025 $58.50 Packed [EM…" at bounding box center [203, 198] width 353 height 238
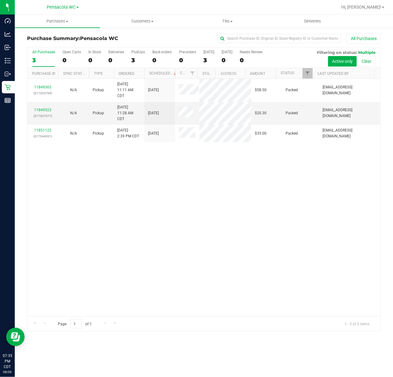
click at [102, 175] on div "11849365 (317303769) N/A Pickup [DATE] 11:11 AM CDT 8/26/2025 $58.50 Packed [EM…" at bounding box center [203, 198] width 353 height 238
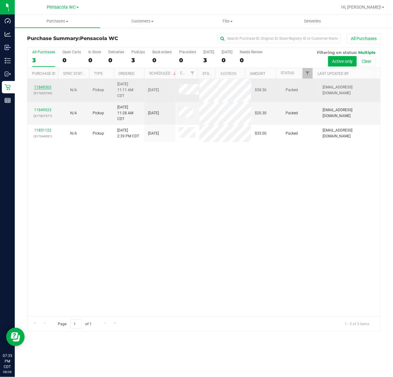
click at [44, 85] on link "11849365" at bounding box center [42, 87] width 17 height 4
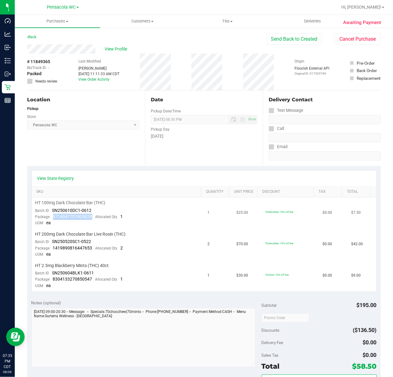
drag, startPoint x: 91, startPoint y: 216, endPoint x: 52, endPoint y: 218, distance: 39.5
click at [52, 218] on div "Package 9714047701905029 Allocated Qty 1" at bounding box center [79, 217] width 88 height 6
copy span "9714047701905029"
drag, startPoint x: 93, startPoint y: 246, endPoint x: 49, endPoint y: 249, distance: 44.5
click at [49, 249] on div "Package 1419890816447653 Allocated Qty 2" at bounding box center [79, 248] width 88 height 6
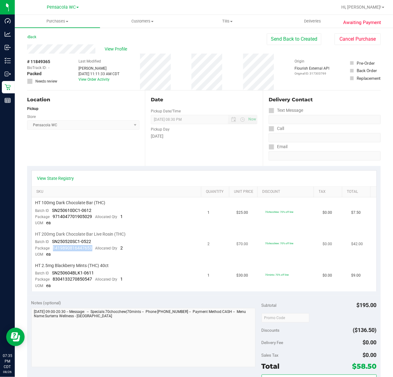
copy span "1419890816447653"
drag, startPoint x: 90, startPoint y: 278, endPoint x: 52, endPoint y: 277, distance: 38.5
click at [52, 277] on div "Package 8304133270850547 Allocated Qty 1" at bounding box center [79, 279] width 88 height 6
copy span "8304133270850547"
click at [31, 38] on link "Back" at bounding box center [31, 37] width 9 height 4
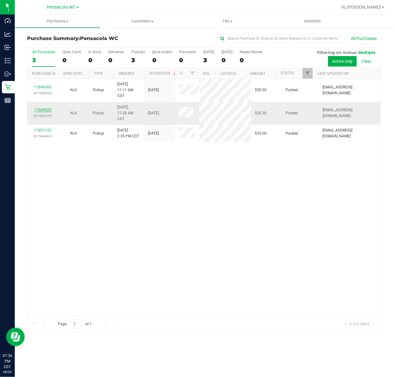
click at [45, 110] on link "11849523" at bounding box center [42, 110] width 17 height 4
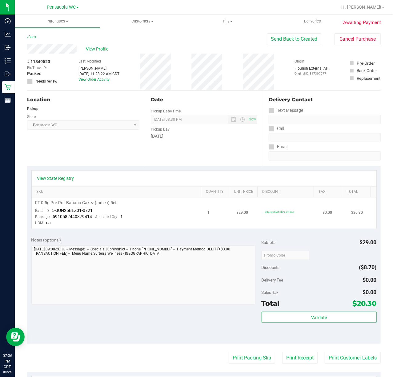
drag, startPoint x: 155, startPoint y: 212, endPoint x: 118, endPoint y: 209, distance: 37.2
click at [155, 212] on td "FT 0.5g Pre-Roll Banana Cakez (Indica) 5ct Batch ID 5-JUN25BEZ01-0721 Package 5…" at bounding box center [118, 212] width 173 height 31
drag, startPoint x: 92, startPoint y: 216, endPoint x: 52, endPoint y: 217, distance: 39.8
click at [52, 217] on div "Package 5910582440379414 Allocated Qty 1" at bounding box center [79, 217] width 88 height 6
copy span "5910582440379414"
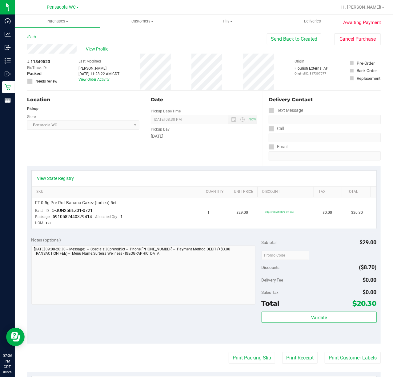
click at [111, 38] on div "Back Send Back to Created Cancel Purchase" at bounding box center [204, 38] width 354 height 11
click at [31, 36] on link "Back" at bounding box center [31, 37] width 9 height 4
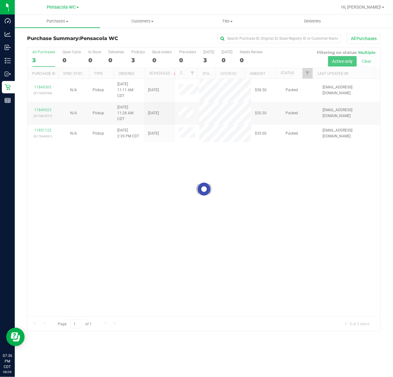
click at [43, 134] on div at bounding box center [203, 189] width 353 height 284
click at [43, 129] on div at bounding box center [203, 189] width 353 height 284
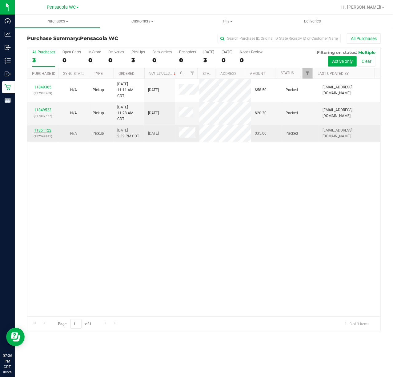
click at [44, 132] on link "11851122" at bounding box center [42, 130] width 17 height 4
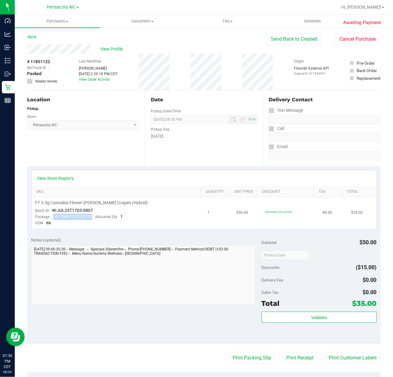
drag, startPoint x: 93, startPoint y: 215, endPoint x: 52, endPoint y: 216, distance: 40.7
click at [52, 216] on div "Package 7417589701397974 Allocated Qty 1" at bounding box center [79, 217] width 88 height 6
copy span "7417589701397974"
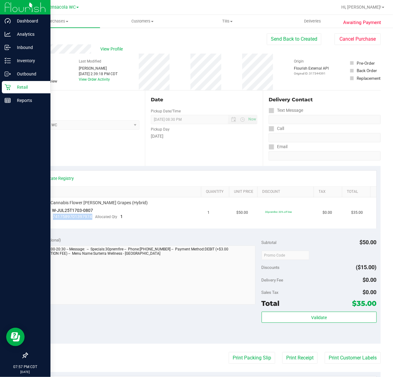
click at [6, 87] on icon at bounding box center [8, 87] width 6 height 6
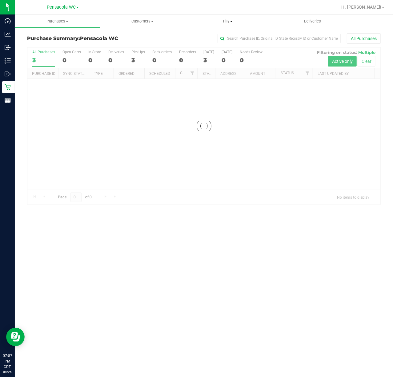
click at [221, 21] on span "Tills" at bounding box center [227, 21] width 85 height 6
click at [223, 38] on span "Manage tills" at bounding box center [206, 37] width 42 height 5
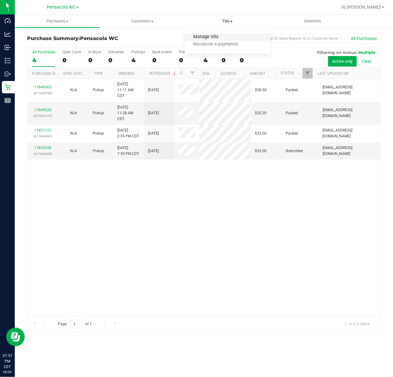
click at [206, 36] on span "Manage tills" at bounding box center [206, 37] width 42 height 5
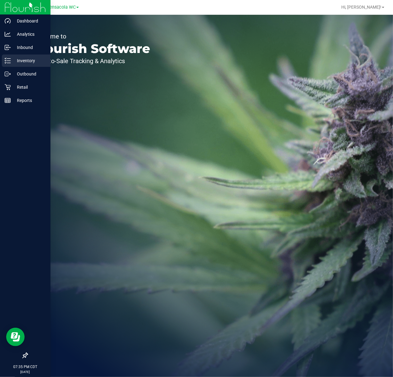
click at [10, 61] on icon at bounding box center [8, 61] width 6 height 6
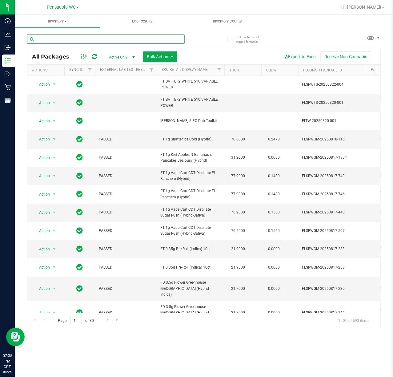
click at [178, 42] on input "text" at bounding box center [106, 39] width 158 height 9
paste input "9714047701905029"
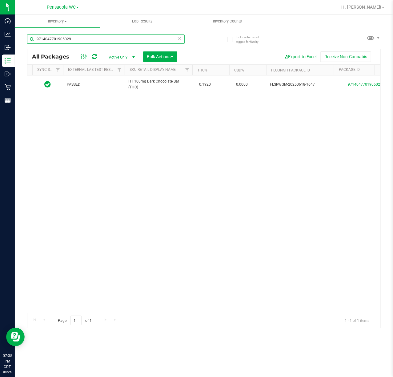
click at [95, 40] on input "9714047701905029" at bounding box center [106, 39] width 158 height 9
paste input "1419890816447653"
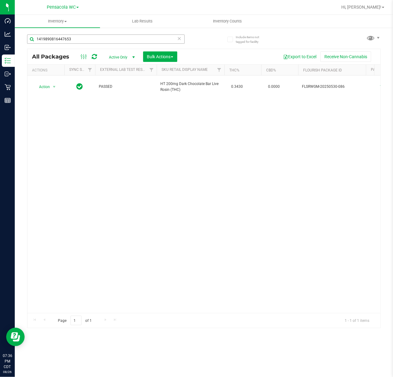
click at [83, 34] on div "1419890816447653" at bounding box center [115, 39] width 177 height 20
click at [84, 36] on input "1419890816447653" at bounding box center [106, 39] width 158 height 9
click at [85, 39] on input "1419890816447653" at bounding box center [106, 39] width 158 height 9
paste input "8304133270850547"
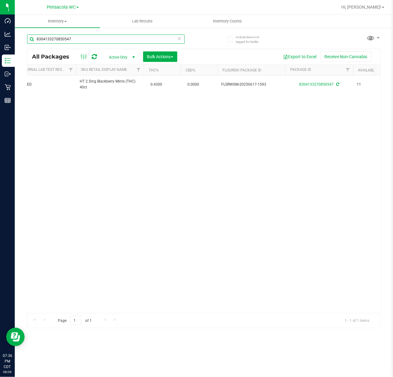
scroll to position [0, 93]
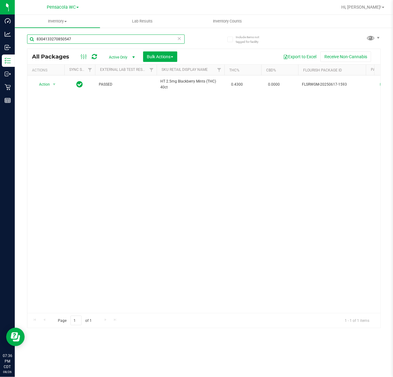
click at [116, 41] on input "8304133270850547" at bounding box center [106, 39] width 158 height 9
click at [93, 43] on input "8304133270850547" at bounding box center [106, 39] width 158 height 9
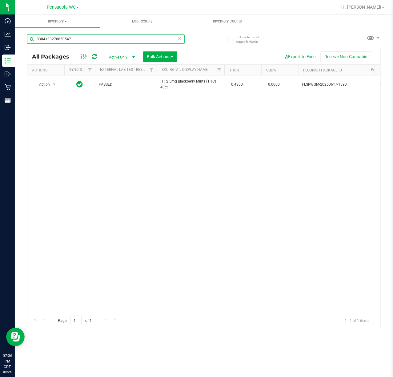
paste input "5910582440379414"
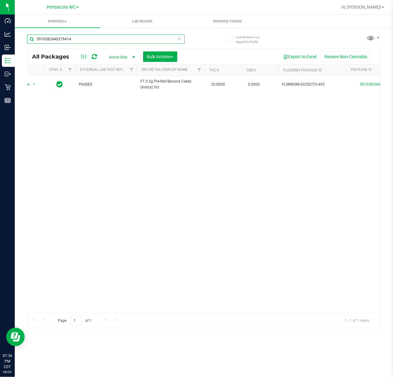
click at [132, 41] on input "5910582440379414" at bounding box center [106, 39] width 158 height 9
paste input "741758970139797"
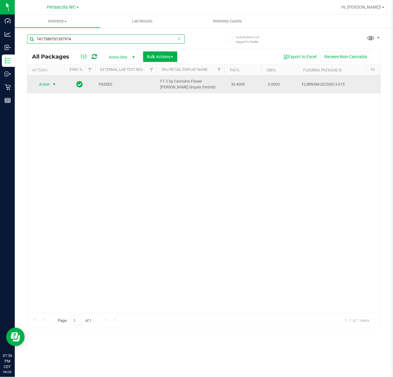
type input "7417589701397974"
click at [55, 85] on span "select" at bounding box center [54, 84] width 5 height 5
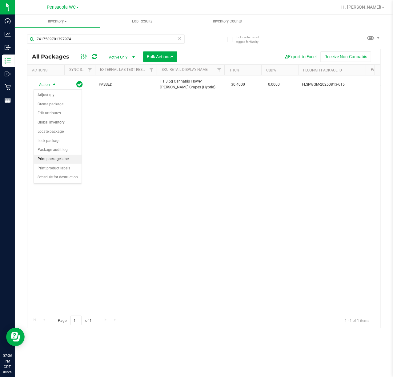
click at [69, 159] on li "Print package label" at bounding box center [58, 159] width 48 height 9
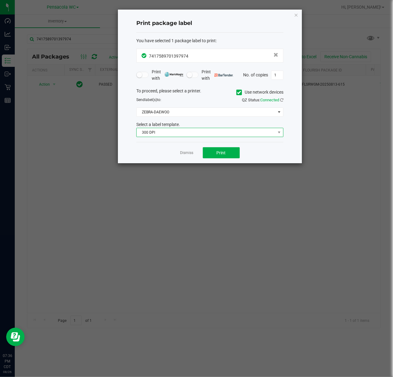
click at [218, 132] on span "300 DPI" at bounding box center [206, 132] width 139 height 9
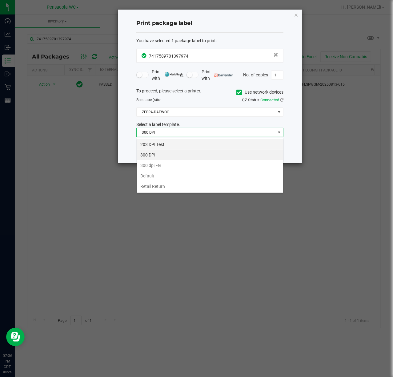
click at [212, 146] on li "203 DPI Test" at bounding box center [210, 144] width 146 height 10
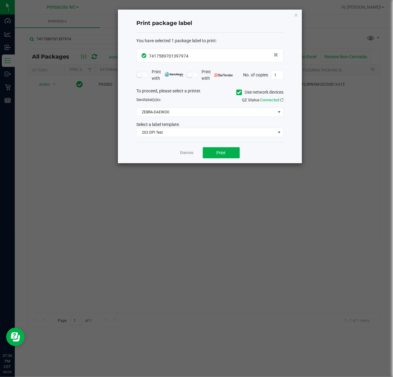
click at [206, 105] on div "To proceed, please select a printer. Use network devices Send label(s) to: QZ S…" at bounding box center [209, 113] width 147 height 50
click at [202, 112] on span "ZEBRA-DAEWOO" at bounding box center [206, 112] width 139 height 9
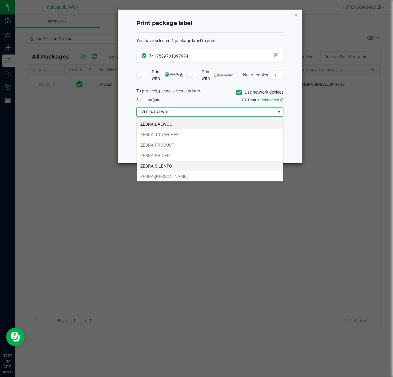
click at [199, 166] on li "ZEBRA-SILENTO" at bounding box center [210, 166] width 146 height 10
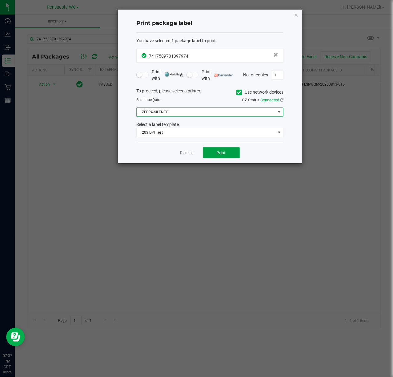
click at [219, 157] on button "Print" at bounding box center [221, 152] width 37 height 11
